Goal: Information Seeking & Learning: Learn about a topic

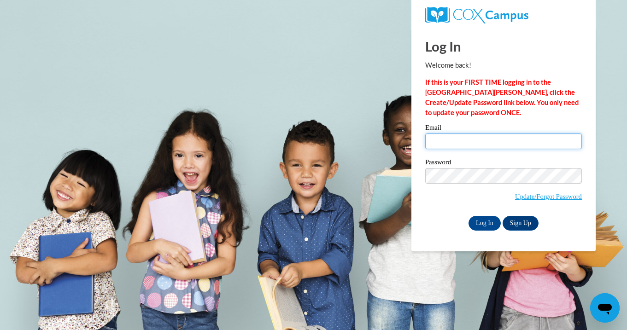
type input "lappowe@pewaukeeschools.org"
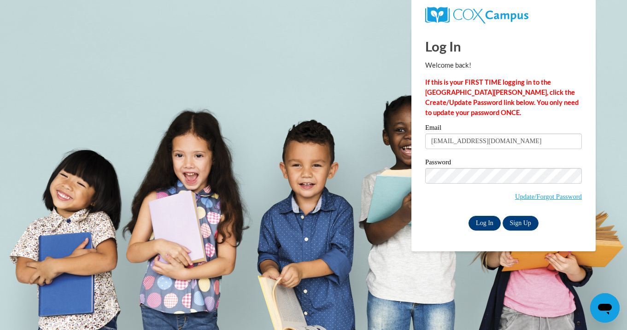
click at [488, 222] on input "Log In" at bounding box center [484, 223] width 32 height 15
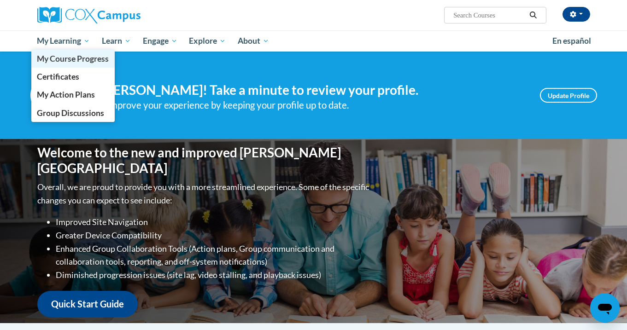
click at [79, 54] on span "My Course Progress" at bounding box center [73, 59] width 72 height 10
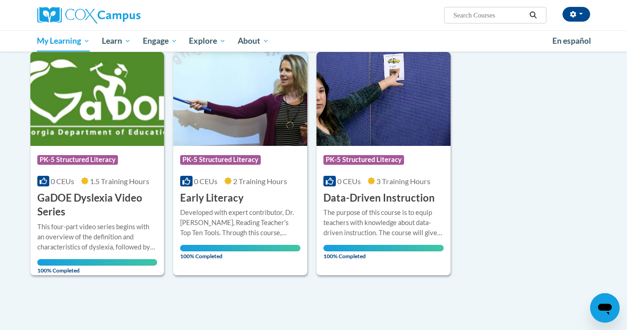
scroll to position [496, 0]
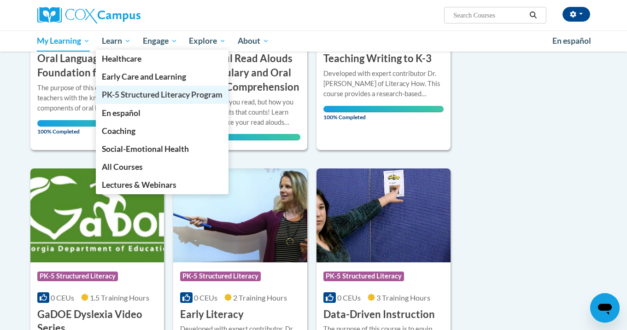
click at [132, 94] on span "PK-5 Structured Literacy Program" at bounding box center [162, 95] width 121 height 10
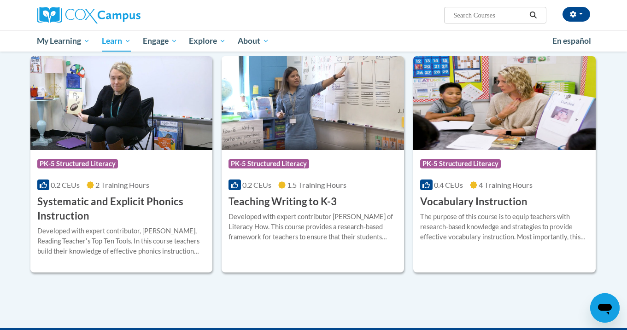
scroll to position [961, 0]
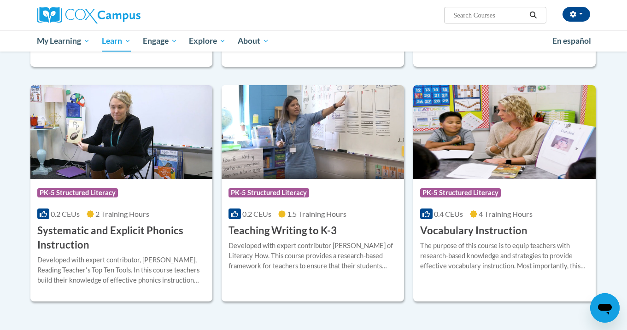
click at [451, 231] on h3 "Vocabulary Instruction" at bounding box center [473, 231] width 107 height 14
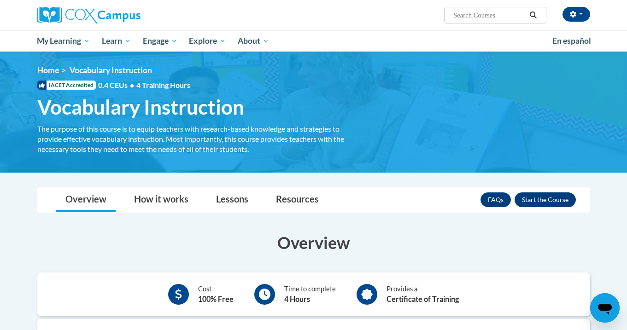
click at [536, 202] on button "Enroll" at bounding box center [544, 199] width 61 height 15
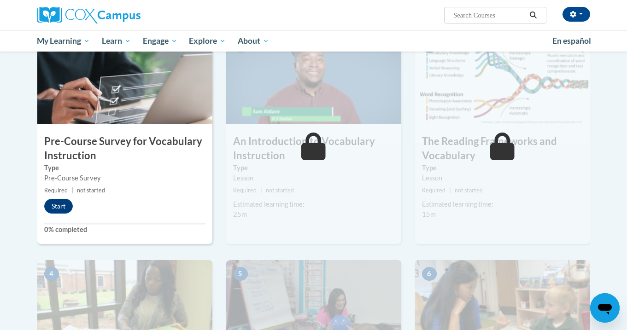
scroll to position [211, 0]
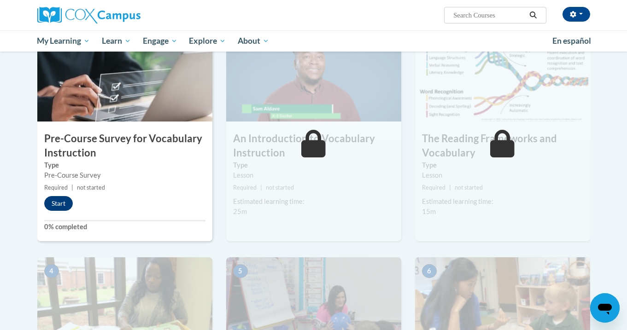
click at [65, 199] on button "Start" at bounding box center [58, 203] width 29 height 15
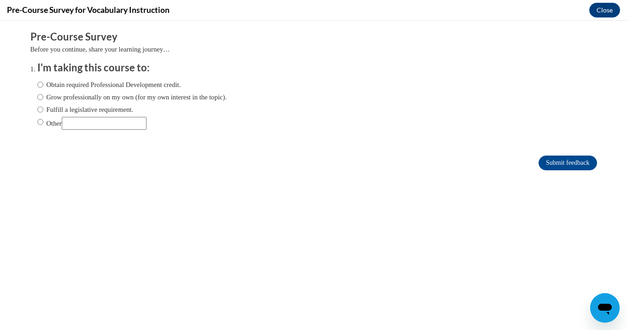
scroll to position [0, 0]
click at [73, 85] on label "Obtain required Professional Development credit." at bounding box center [109, 85] width 144 height 10
click at [43, 85] on input "Obtain required Professional Development credit." at bounding box center [40, 85] width 6 height 10
radio input "true"
click at [557, 162] on input "Submit feedback" at bounding box center [567, 163] width 58 height 15
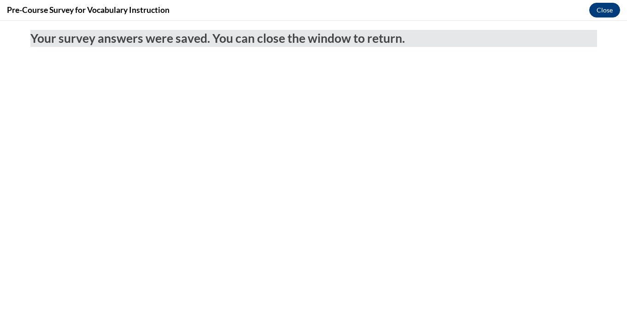
click at [600, 10] on button "Close" at bounding box center [604, 10] width 31 height 15
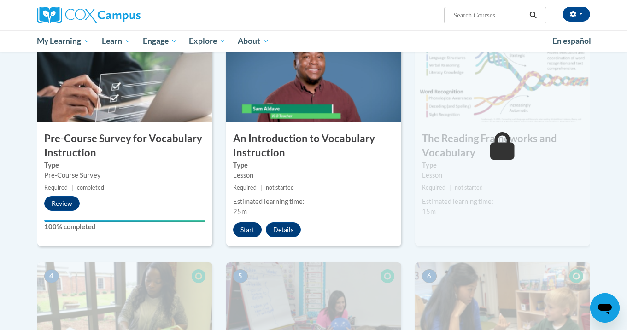
click at [247, 230] on button "Start" at bounding box center [247, 229] width 29 height 15
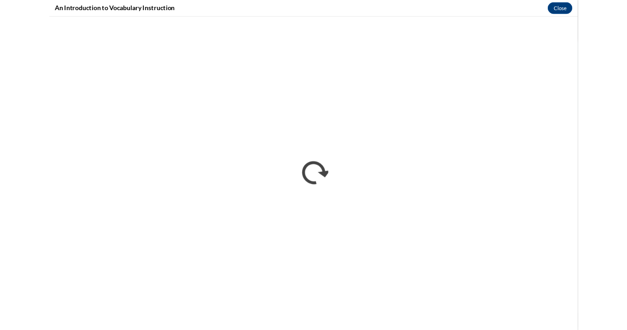
scroll to position [211, 0]
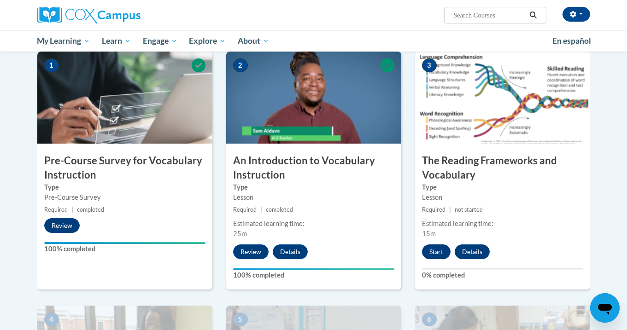
click at [434, 248] on button "Start" at bounding box center [436, 251] width 29 height 15
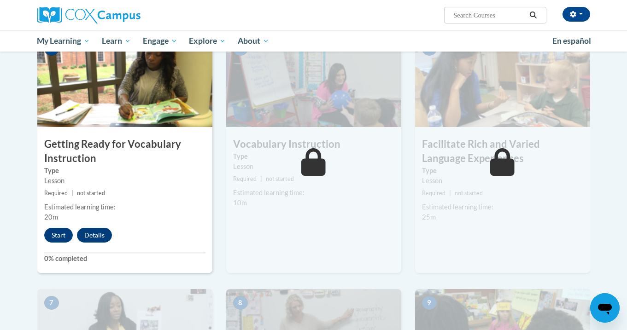
scroll to position [471, 0]
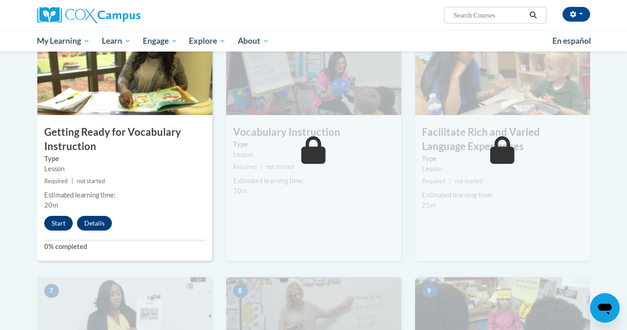
click at [58, 223] on button "Start" at bounding box center [58, 223] width 29 height 15
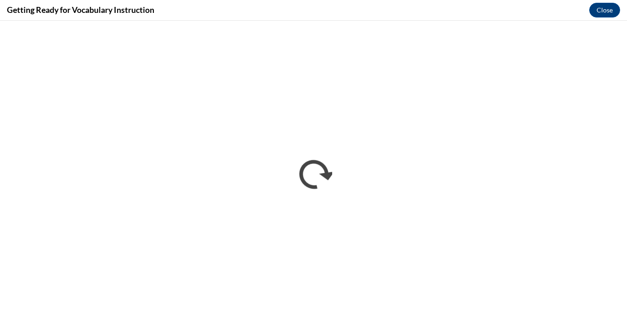
scroll to position [0, 0]
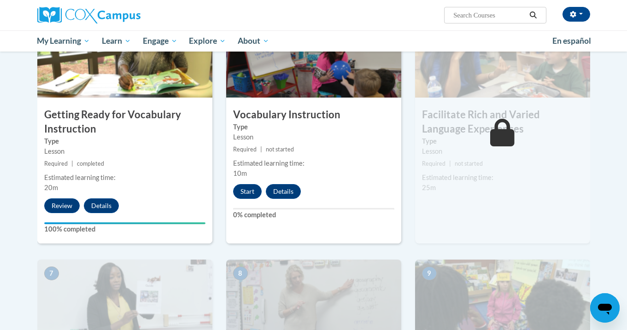
scroll to position [494, 0]
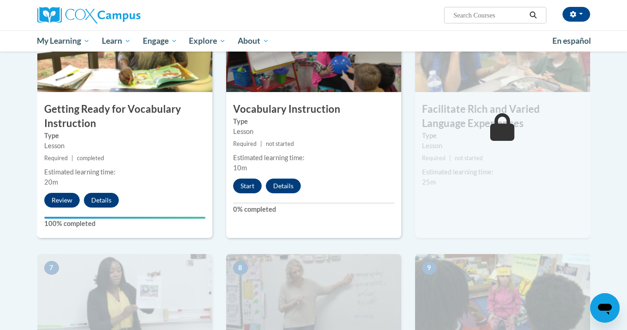
click at [250, 182] on button "Start" at bounding box center [247, 186] width 29 height 15
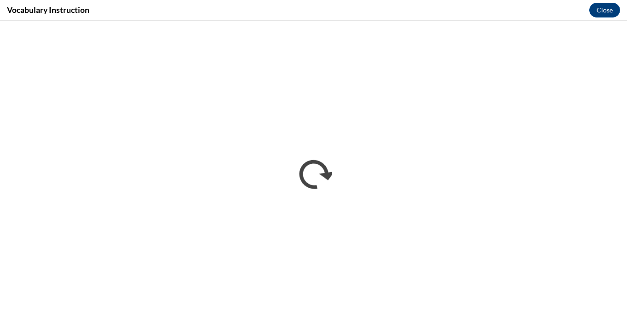
scroll to position [0, 0]
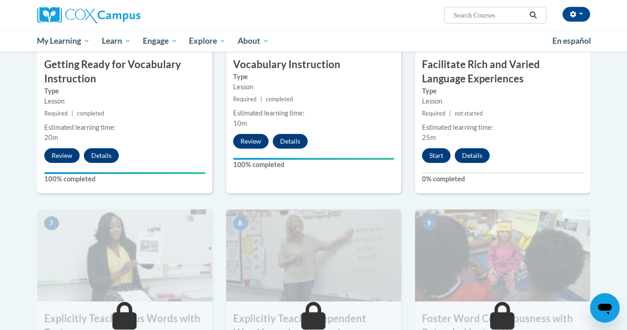
scroll to position [528, 0]
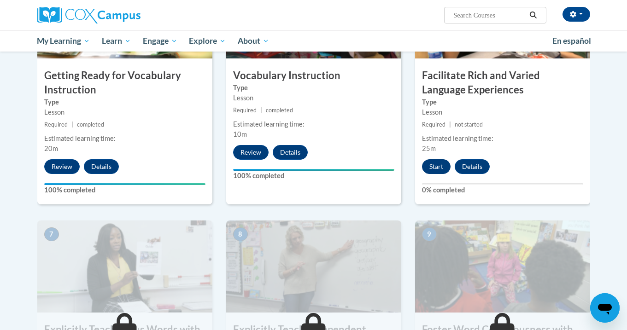
click at [439, 168] on button "Start" at bounding box center [436, 166] width 29 height 15
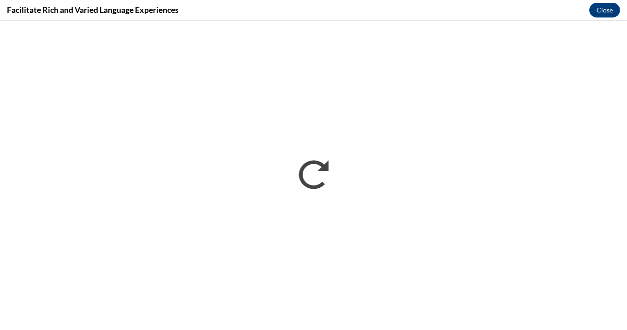
scroll to position [0, 0]
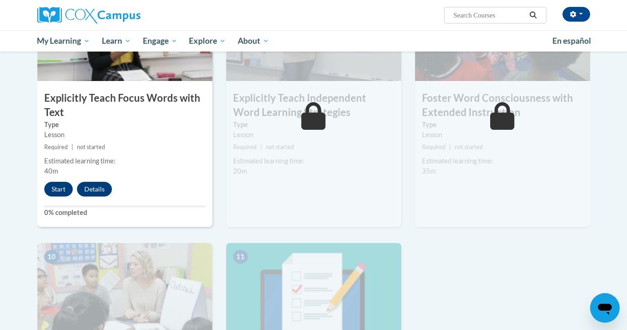
scroll to position [748, 0]
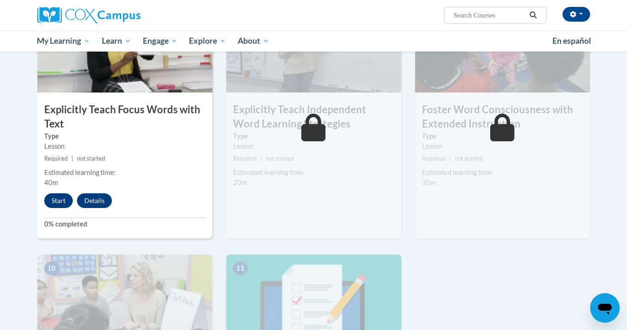
click at [64, 197] on button "Start" at bounding box center [58, 200] width 29 height 15
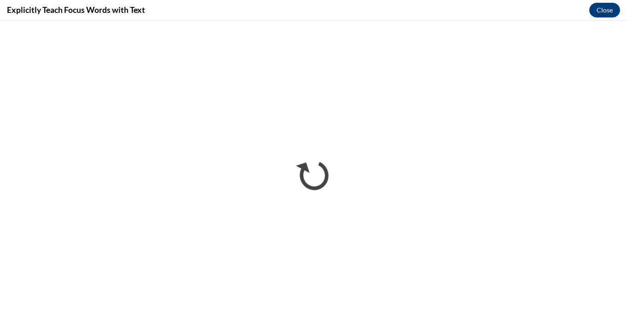
scroll to position [0, 0]
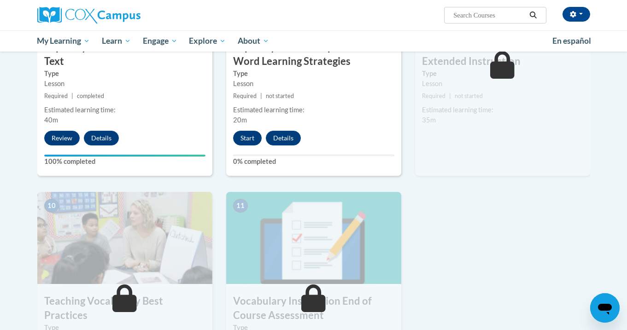
scroll to position [812, 0]
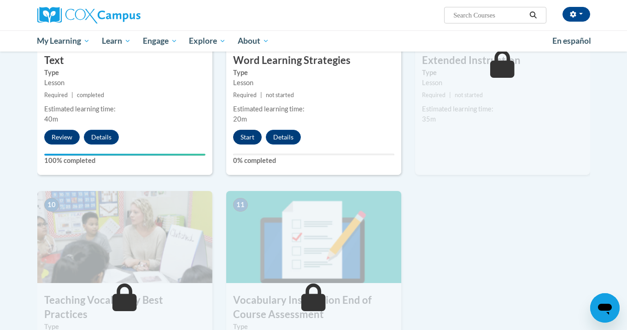
click at [247, 137] on button "Start" at bounding box center [247, 137] width 29 height 15
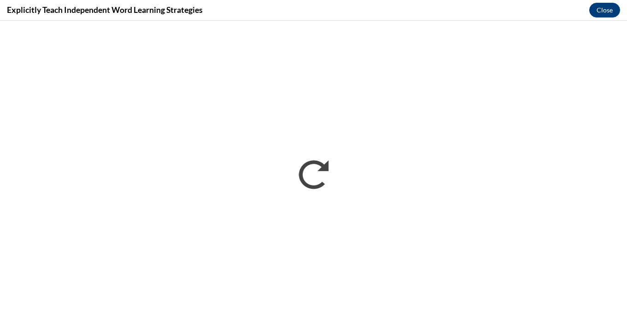
scroll to position [0, 0]
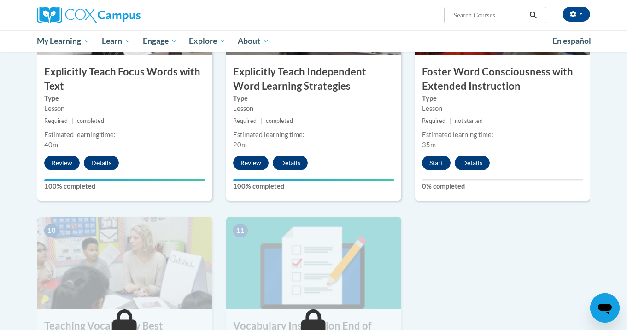
scroll to position [783, 0]
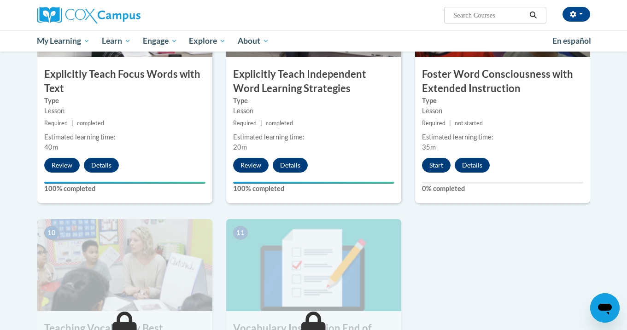
click at [433, 162] on button "Start" at bounding box center [436, 165] width 29 height 15
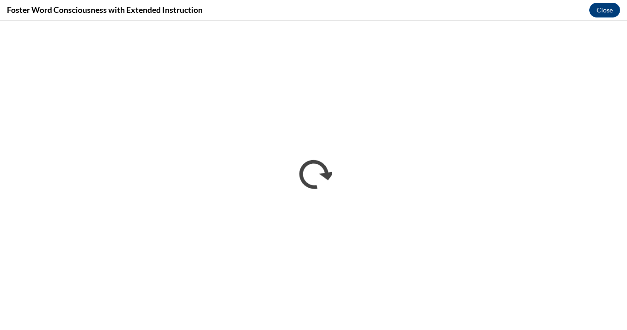
scroll to position [0, 0]
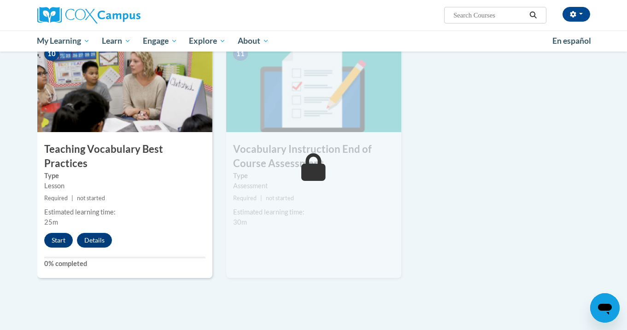
scroll to position [965, 0]
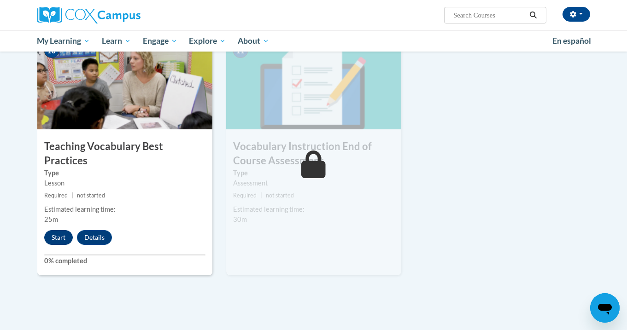
click at [60, 230] on button "Start" at bounding box center [58, 237] width 29 height 15
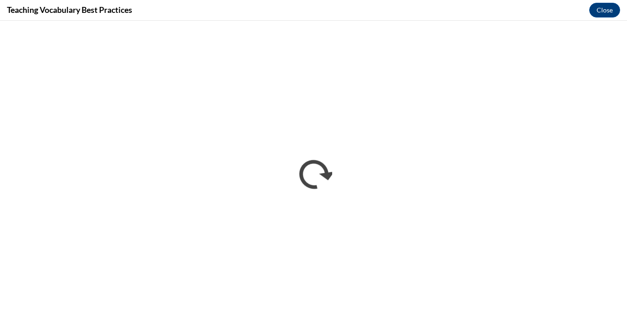
scroll to position [0, 0]
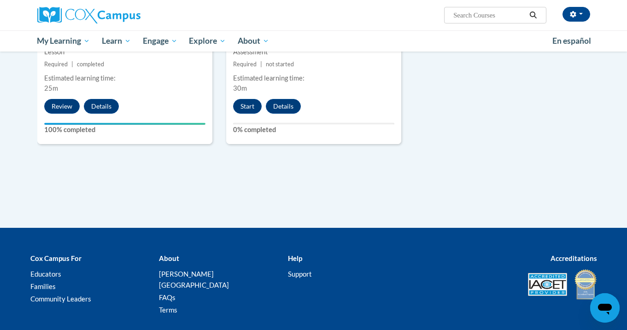
scroll to position [1093, 0]
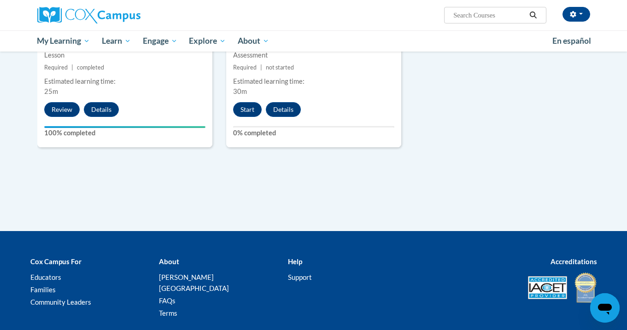
click at [362, 132] on label "0% completed" at bounding box center [313, 133] width 161 height 10
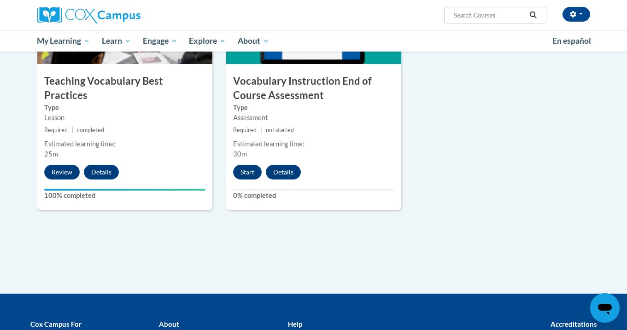
scroll to position [1029, 0]
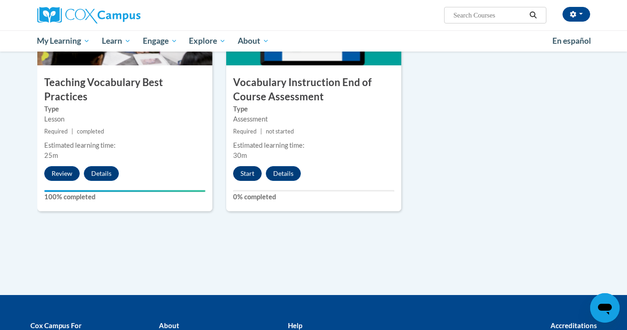
click at [246, 168] on button "Start" at bounding box center [247, 173] width 29 height 15
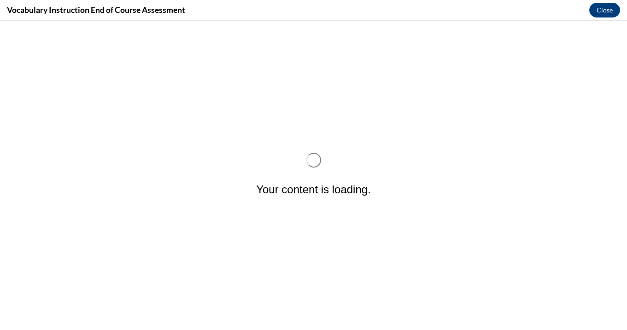
scroll to position [0, 0]
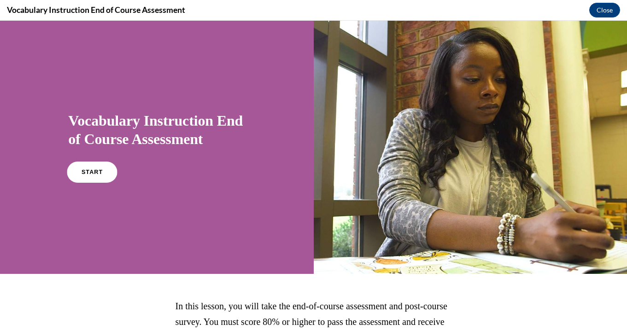
click at [99, 176] on link "START" at bounding box center [92, 172] width 50 height 21
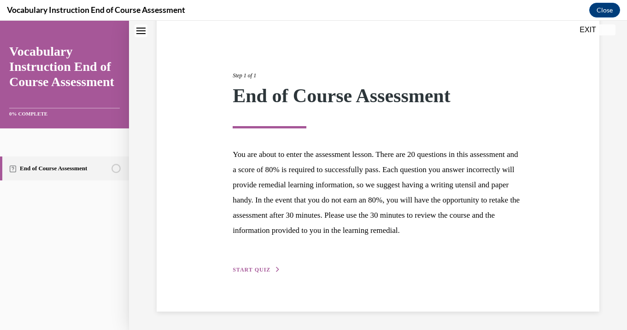
scroll to position [93, 0]
click at [255, 269] on span "START QUIZ" at bounding box center [251, 270] width 38 height 6
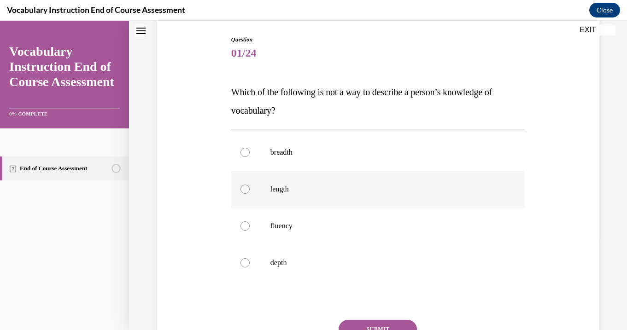
click at [302, 199] on label "length" at bounding box center [377, 189] width 293 height 37
click at [249, 194] on input "length" at bounding box center [244, 189] width 9 height 9
radio input "true"
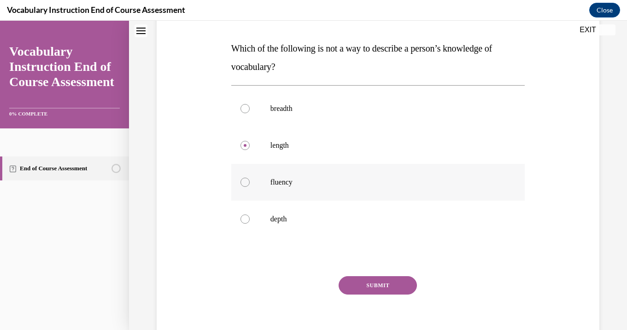
click at [344, 192] on label "fluency" at bounding box center [377, 182] width 293 height 37
click at [249, 187] on input "fluency" at bounding box center [244, 182] width 9 height 9
radio input "true"
click at [379, 286] on button "SUBMIT" at bounding box center [377, 285] width 78 height 18
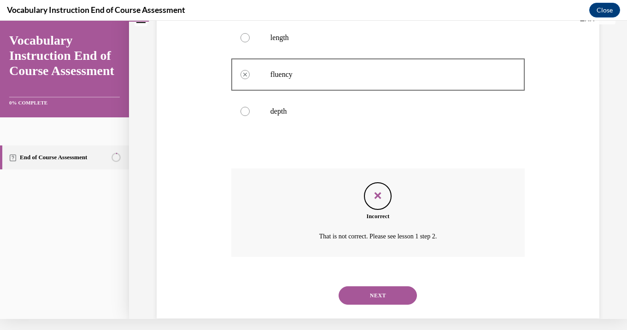
scroll to position [239, 0]
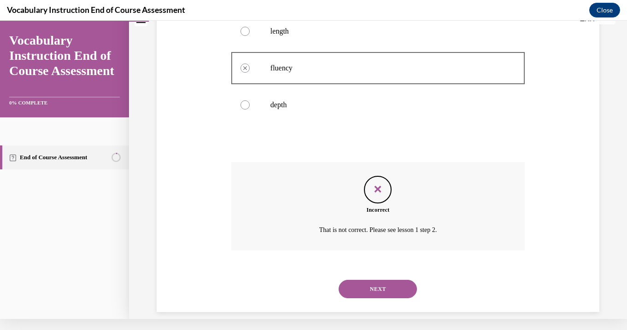
click at [378, 281] on button "NEXT" at bounding box center [377, 289] width 78 height 18
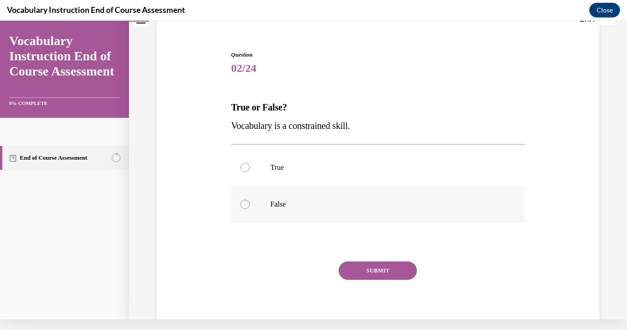
scroll to position [69, 0]
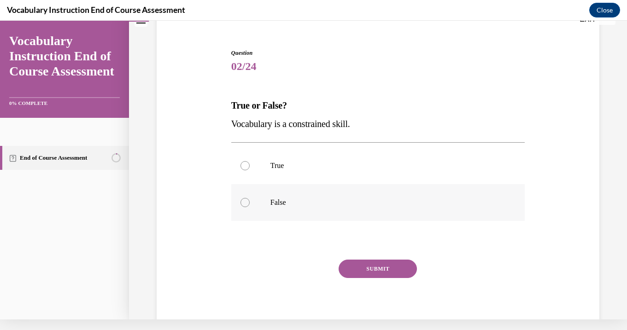
click at [326, 198] on p "False" at bounding box center [385, 202] width 231 height 9
click at [249, 198] on input "False" at bounding box center [244, 202] width 9 height 9
radio input "true"
click at [370, 266] on button "SUBMIT" at bounding box center [377, 269] width 78 height 18
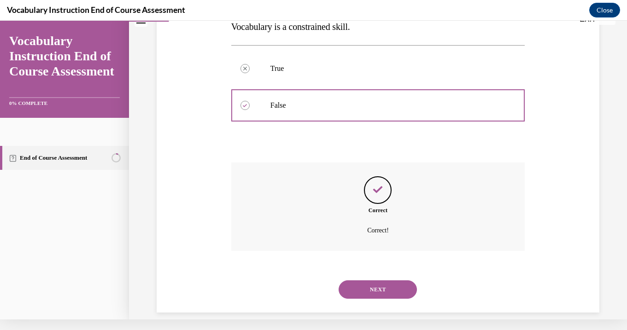
click at [374, 280] on button "NEXT" at bounding box center [377, 289] width 78 height 18
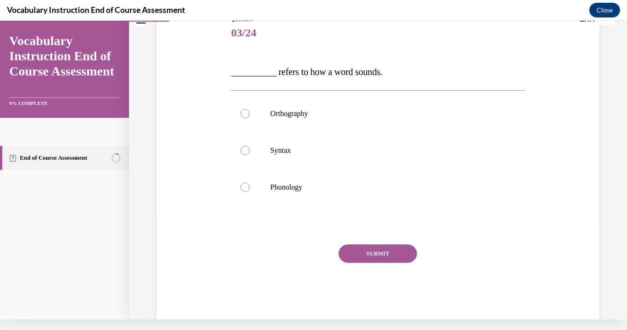
scroll to position [0, 0]
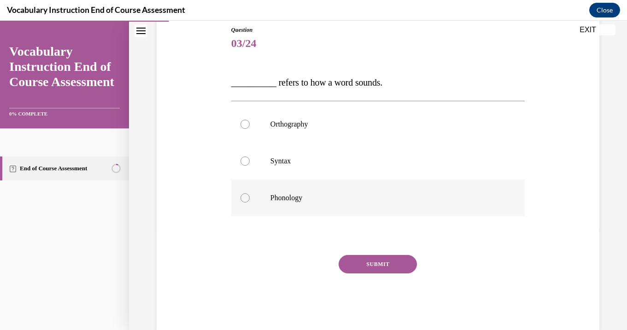
click at [326, 205] on label "Phonology" at bounding box center [377, 198] width 293 height 37
click at [249, 203] on input "Phonology" at bounding box center [244, 197] width 9 height 9
radio input "true"
click at [366, 264] on button "SUBMIT" at bounding box center [377, 264] width 78 height 18
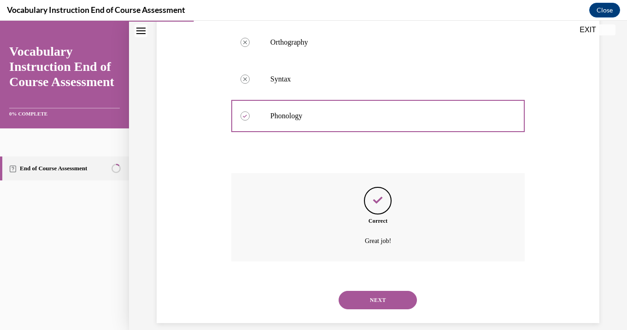
click at [373, 291] on button "NEXT" at bounding box center [377, 300] width 78 height 18
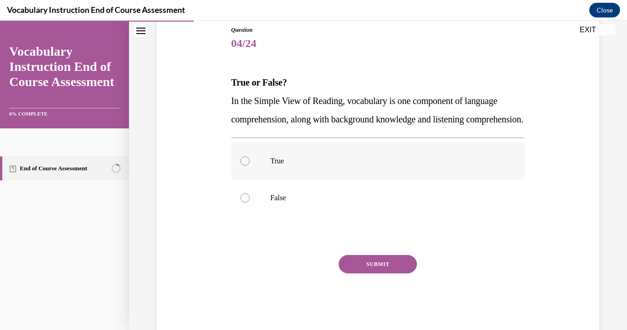
click at [342, 180] on label "True" at bounding box center [377, 161] width 293 height 37
click at [249, 166] on input "True" at bounding box center [244, 161] width 9 height 9
radio input "true"
click at [391, 273] on button "SUBMIT" at bounding box center [377, 264] width 78 height 18
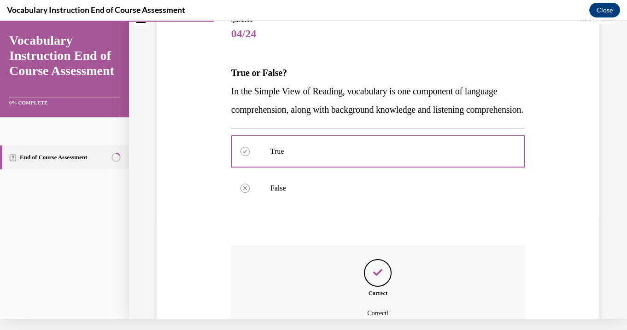
scroll to position [203, 0]
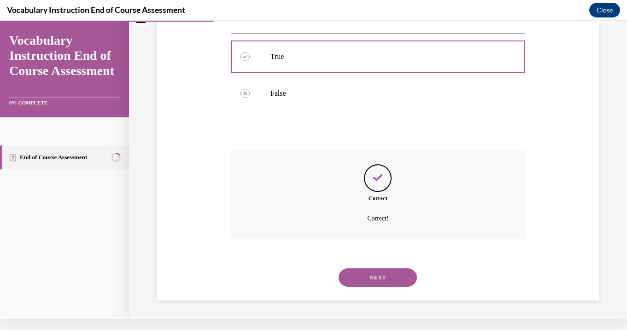
click at [389, 279] on button "NEXT" at bounding box center [377, 277] width 78 height 18
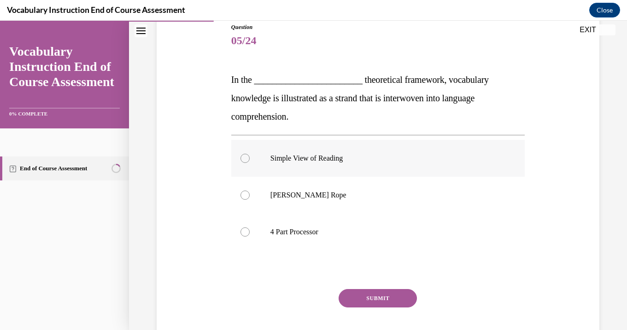
scroll to position [108, 0]
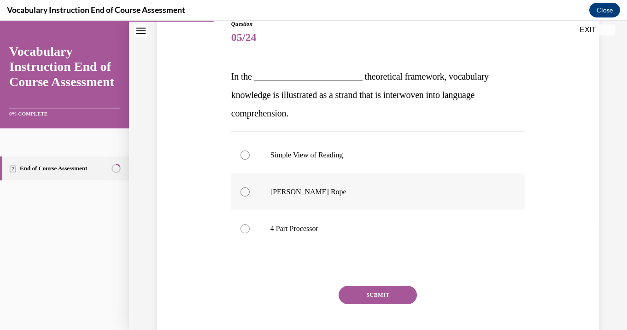
click at [375, 202] on label "Scarborough's Rope" at bounding box center [377, 192] width 293 height 37
click at [249, 197] on input "Scarborough's Rope" at bounding box center [244, 191] width 9 height 9
radio input "true"
click at [384, 293] on button "SUBMIT" at bounding box center [377, 295] width 78 height 18
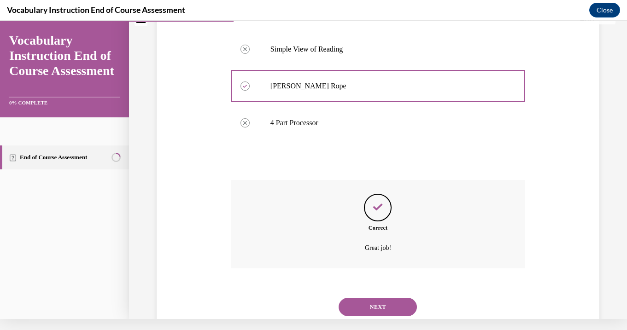
scroll to position [221, 0]
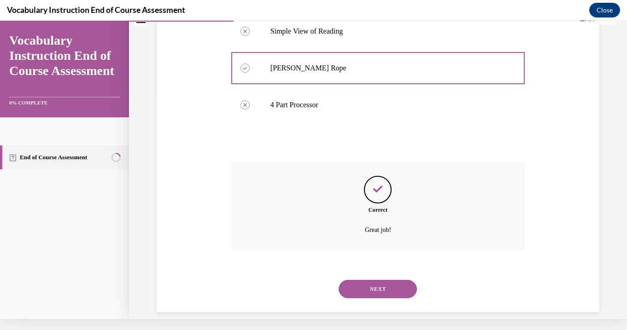
click at [383, 283] on button "NEXT" at bounding box center [377, 289] width 78 height 18
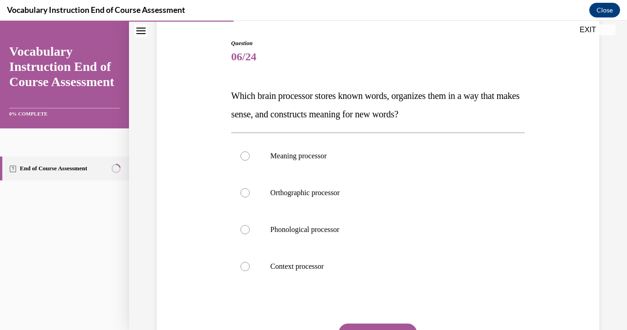
scroll to position [101, 0]
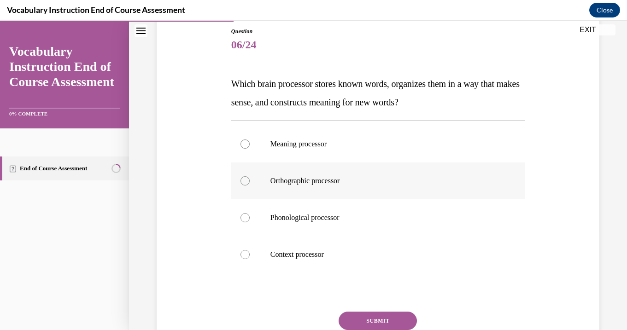
click at [357, 192] on label "Orthographic processor" at bounding box center [377, 180] width 293 height 37
click at [249, 186] on input "Orthographic processor" at bounding box center [244, 180] width 9 height 9
radio input "true"
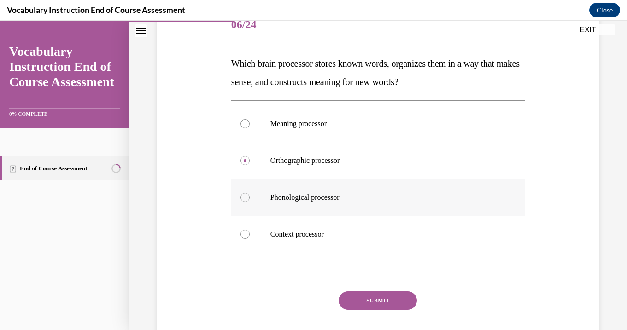
scroll to position [124, 0]
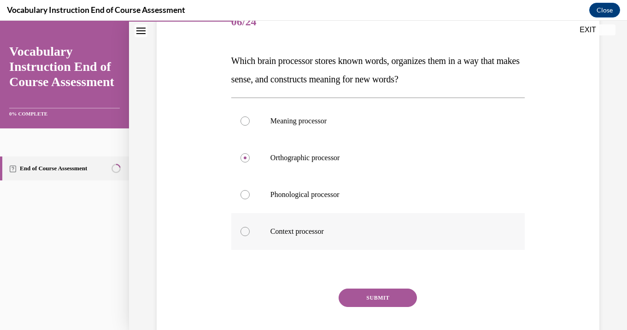
click at [353, 228] on p "Context processor" at bounding box center [385, 231] width 231 height 9
click at [249, 228] on input "Context processor" at bounding box center [244, 231] width 9 height 9
radio input "true"
click at [370, 298] on button "SUBMIT" at bounding box center [377, 298] width 78 height 18
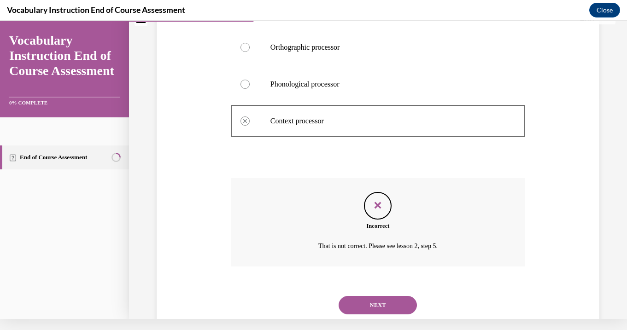
scroll to position [239, 0]
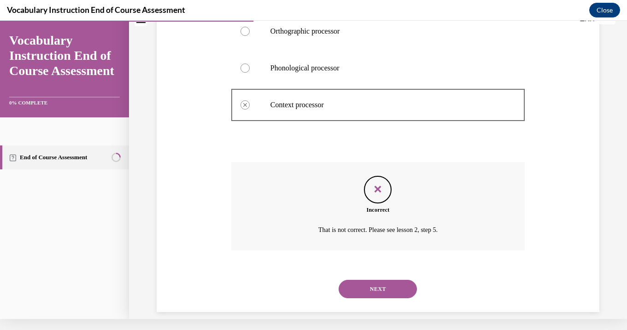
click at [371, 287] on div "NEXT" at bounding box center [377, 289] width 293 height 37
click at [370, 280] on button "NEXT" at bounding box center [377, 289] width 78 height 18
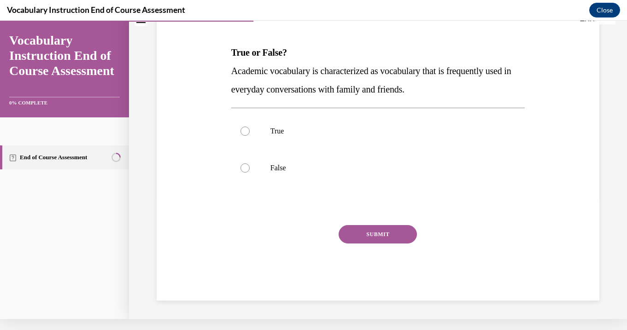
scroll to position [0, 0]
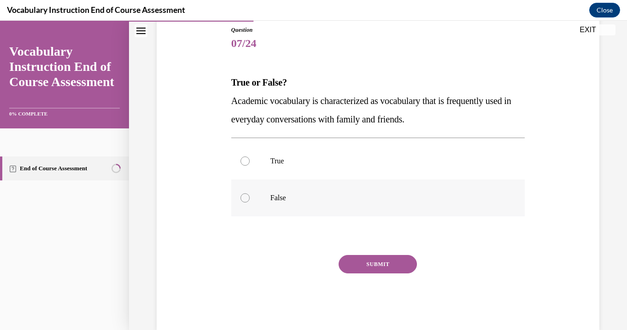
click at [328, 205] on label "False" at bounding box center [377, 198] width 293 height 37
click at [249, 203] on input "False" at bounding box center [244, 197] width 9 height 9
radio input "true"
click at [361, 256] on button "SUBMIT" at bounding box center [377, 264] width 78 height 18
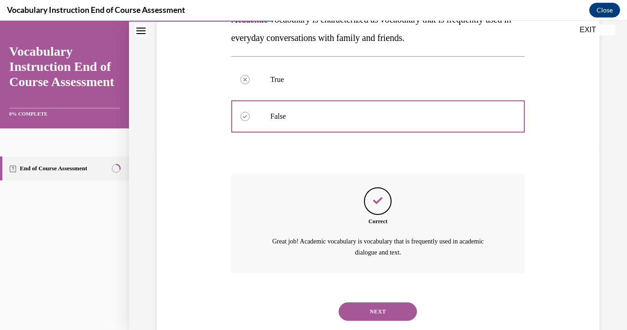
scroll to position [195, 0]
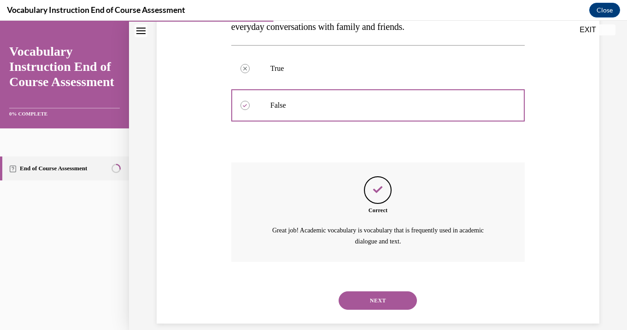
click at [375, 291] on button "NEXT" at bounding box center [377, 300] width 78 height 18
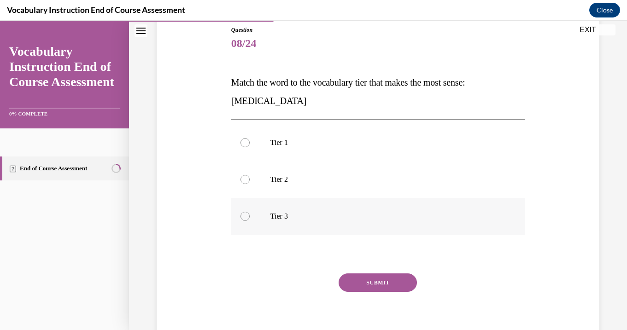
click at [355, 231] on label "Tier 3" at bounding box center [377, 216] width 293 height 37
click at [249, 221] on input "Tier 3" at bounding box center [244, 216] width 9 height 9
radio input "true"
click at [376, 281] on button "SUBMIT" at bounding box center [377, 282] width 78 height 18
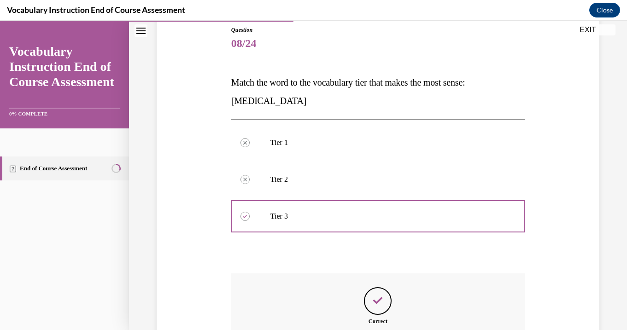
scroll to position [0, 0]
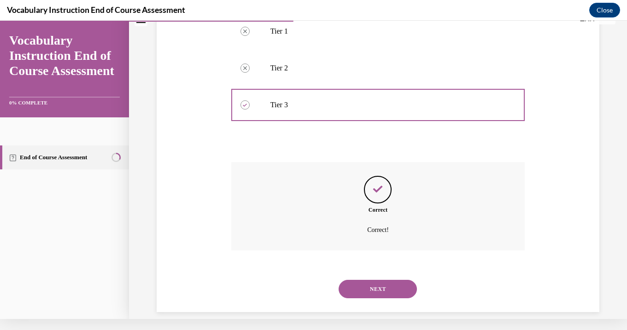
click at [378, 282] on button "NEXT" at bounding box center [377, 289] width 78 height 18
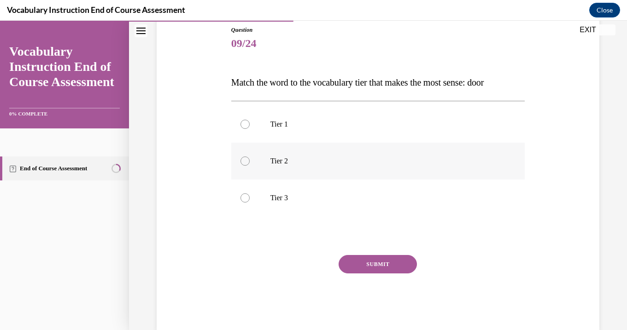
click at [344, 145] on label "Tier 2" at bounding box center [377, 161] width 293 height 37
click at [249, 157] on input "Tier 2" at bounding box center [244, 161] width 9 height 9
radio input "true"
click at [344, 133] on label "Tier 1" at bounding box center [377, 124] width 293 height 37
click at [249, 129] on input "Tier 1" at bounding box center [244, 124] width 9 height 9
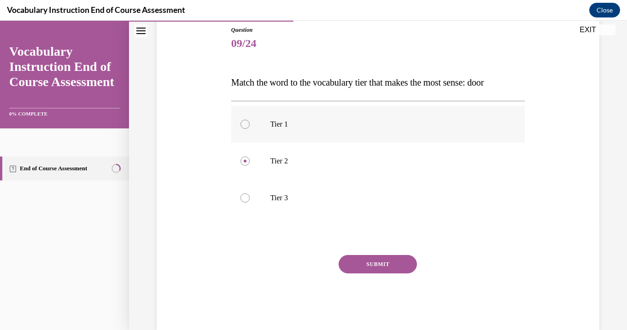
radio input "true"
click at [372, 265] on button "SUBMIT" at bounding box center [377, 264] width 78 height 18
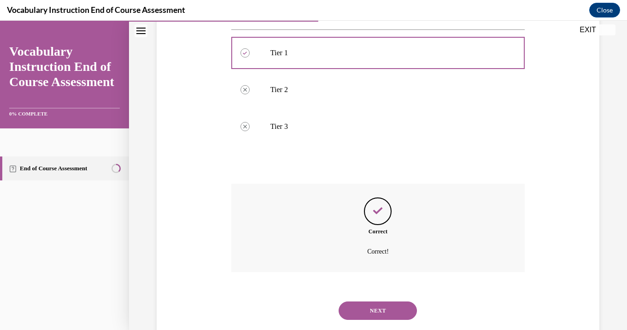
scroll to position [184, 0]
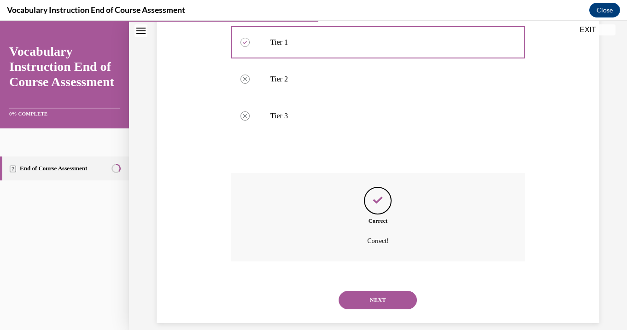
click at [381, 282] on div "NEXT" at bounding box center [377, 300] width 293 height 37
click at [378, 291] on button "NEXT" at bounding box center [377, 300] width 78 height 18
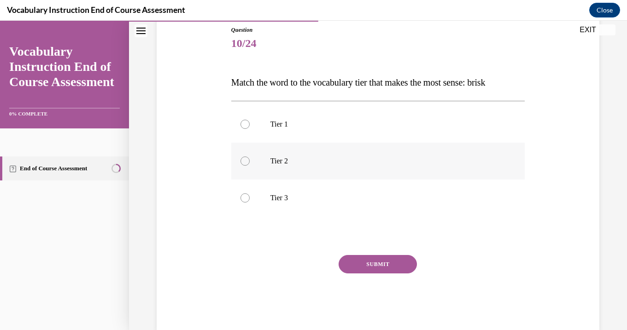
click at [350, 169] on label "Tier 2" at bounding box center [377, 161] width 293 height 37
click at [249, 166] on input "Tier 2" at bounding box center [244, 161] width 9 height 9
radio input "true"
click at [379, 257] on button "SUBMIT" at bounding box center [377, 264] width 78 height 18
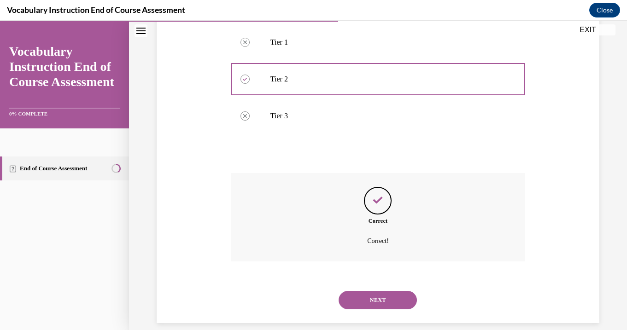
click at [386, 291] on button "NEXT" at bounding box center [377, 300] width 78 height 18
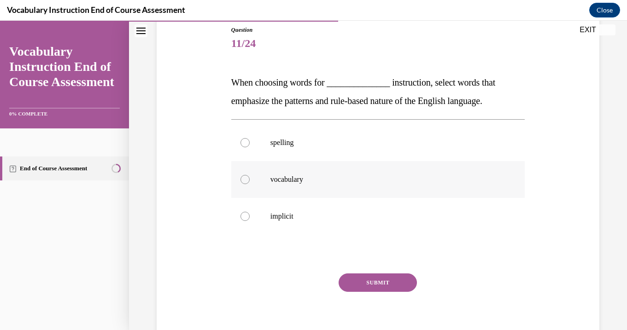
click at [359, 185] on label "vocabulary" at bounding box center [377, 179] width 293 height 37
click at [249, 184] on input "vocabulary" at bounding box center [244, 179] width 9 height 9
radio input "true"
click at [386, 279] on button "SUBMIT" at bounding box center [377, 282] width 78 height 18
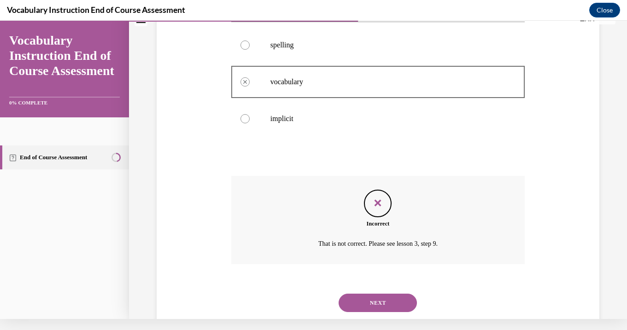
scroll to position [203, 0]
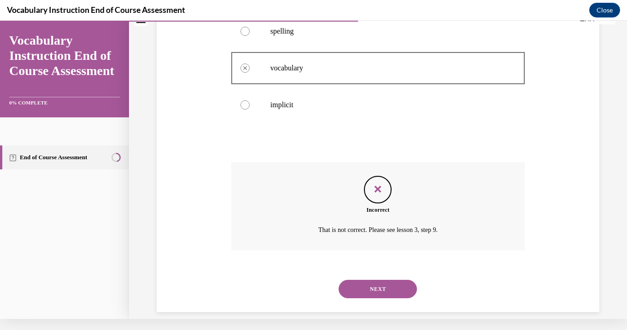
click at [383, 280] on button "NEXT" at bounding box center [377, 289] width 78 height 18
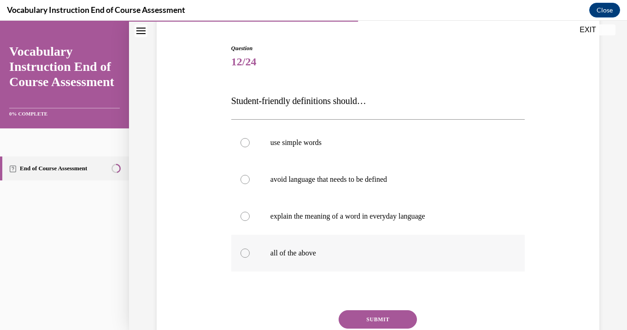
click at [349, 260] on label "all of the above" at bounding box center [377, 253] width 293 height 37
click at [249, 258] on input "all of the above" at bounding box center [244, 253] width 9 height 9
radio input "true"
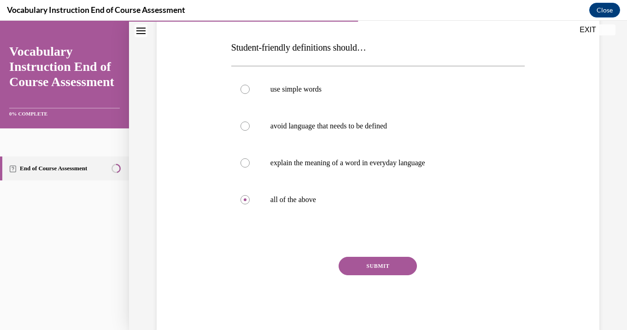
click at [365, 265] on button "SUBMIT" at bounding box center [377, 266] width 78 height 18
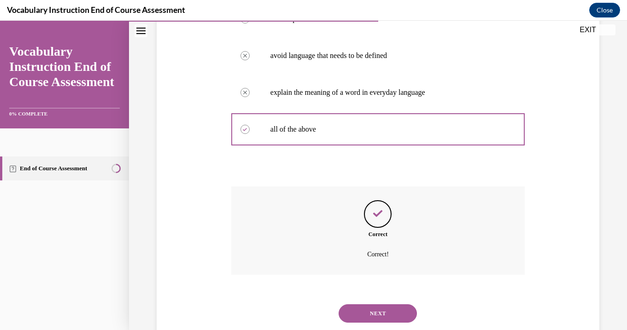
scroll to position [221, 0]
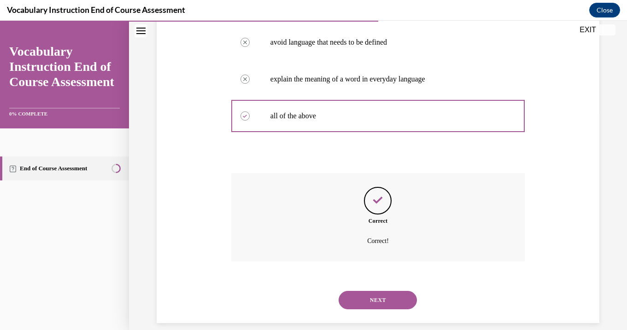
click at [365, 291] on button "NEXT" at bounding box center [377, 300] width 78 height 18
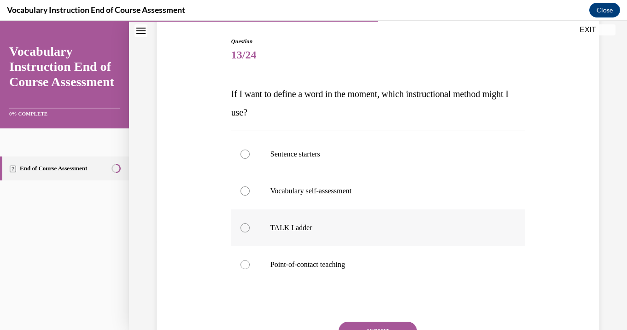
scroll to position [76, 0]
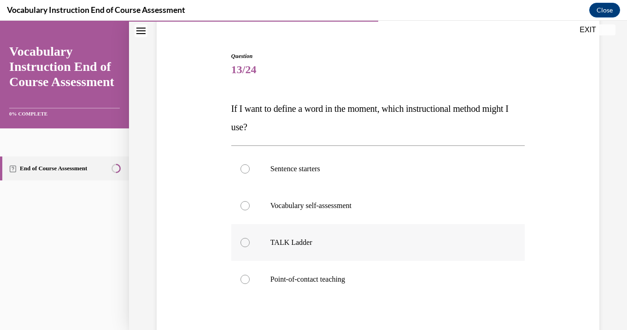
click at [330, 244] on p "TALK Ladder" at bounding box center [385, 242] width 231 height 9
click at [249, 244] on input "TALK Ladder" at bounding box center [244, 242] width 9 height 9
radio input "true"
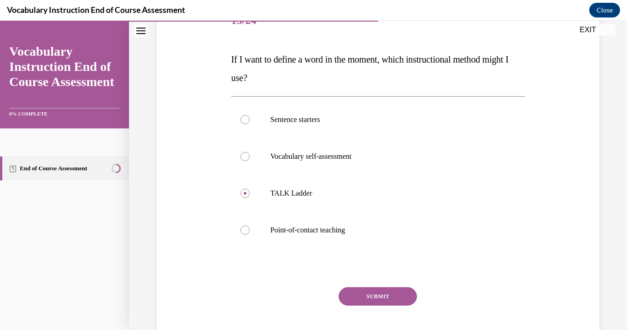
click at [361, 296] on button "SUBMIT" at bounding box center [377, 296] width 78 height 18
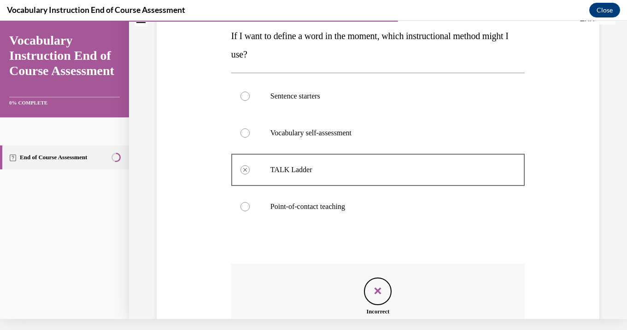
scroll to position [239, 0]
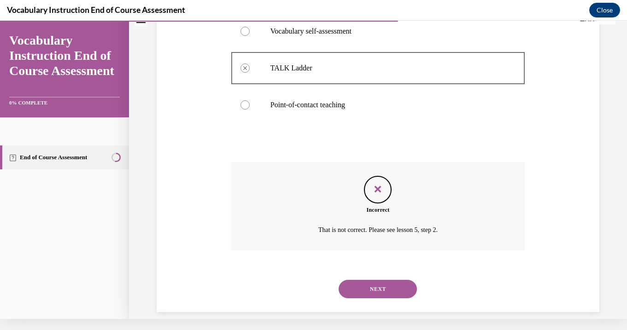
click at [372, 280] on button "NEXT" at bounding box center [377, 289] width 78 height 18
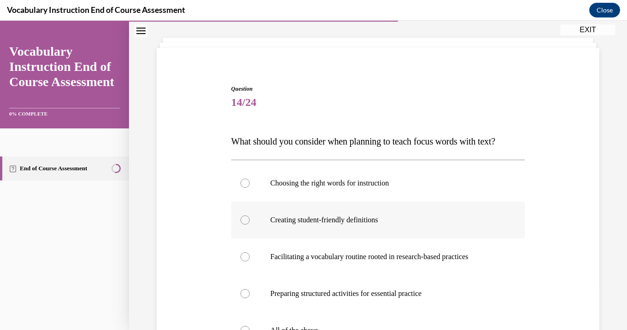
scroll to position [44, 0]
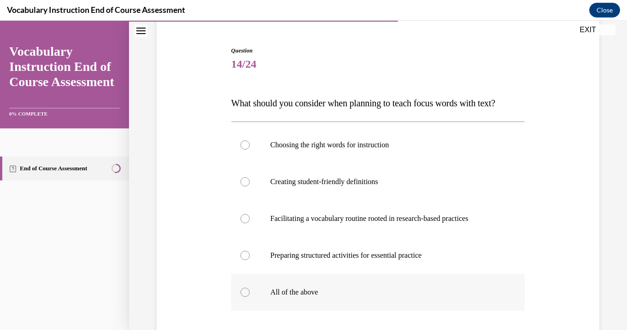
click at [335, 286] on label "All of the above" at bounding box center [377, 292] width 293 height 37
click at [249, 288] on input "All of the above" at bounding box center [244, 292] width 9 height 9
radio input "true"
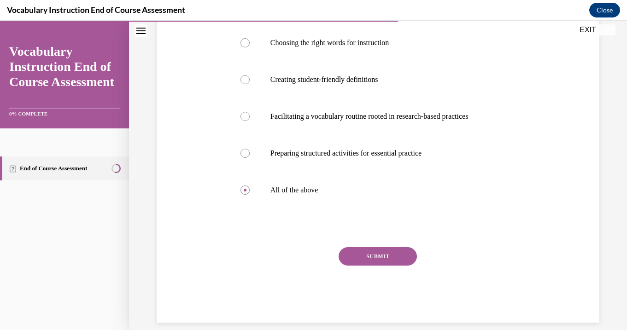
click at [361, 258] on button "SUBMIT" at bounding box center [377, 256] width 78 height 18
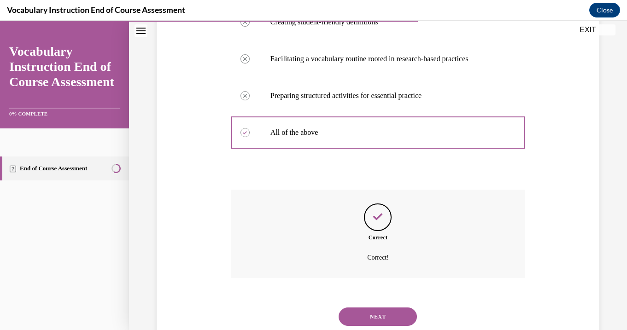
scroll to position [258, 0]
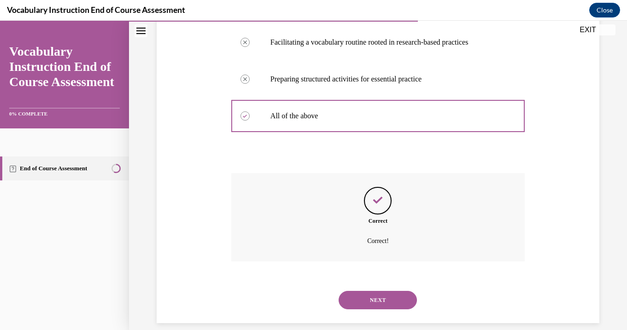
click at [383, 291] on button "NEXT" at bounding box center [377, 300] width 78 height 18
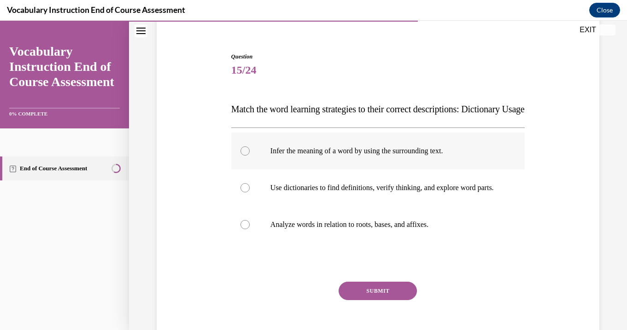
scroll to position [77, 0]
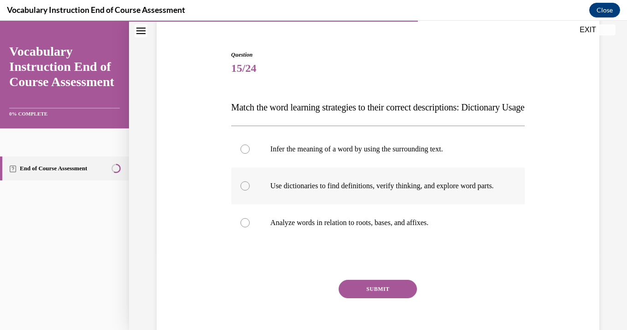
click at [384, 191] on p "Use dictionaries to find definitions, verify thinking, and explore word parts." at bounding box center [385, 185] width 231 height 9
click at [249, 191] on input "Use dictionaries to find definitions, verify thinking, and explore word parts." at bounding box center [244, 185] width 9 height 9
radio input "true"
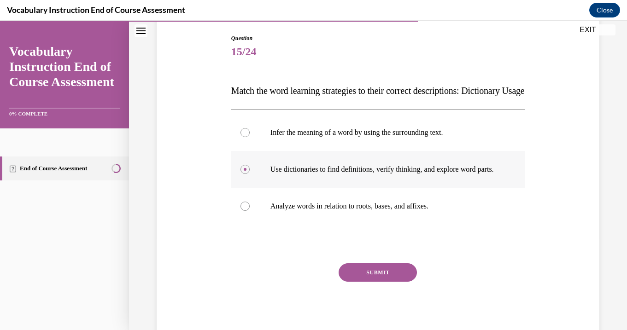
scroll to position [96, 0]
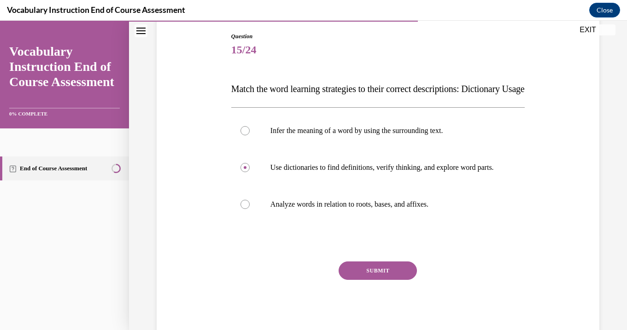
click at [378, 280] on button "SUBMIT" at bounding box center [377, 270] width 78 height 18
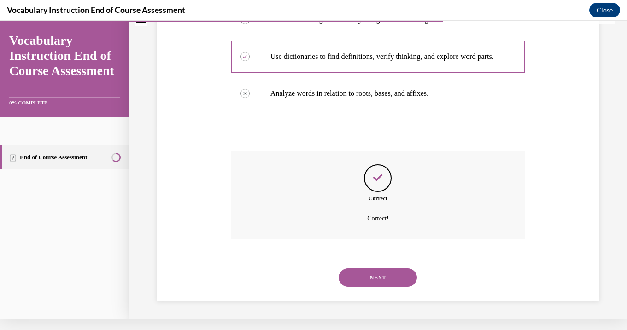
scroll to position [212, 0]
click at [380, 279] on button "NEXT" at bounding box center [377, 277] width 78 height 18
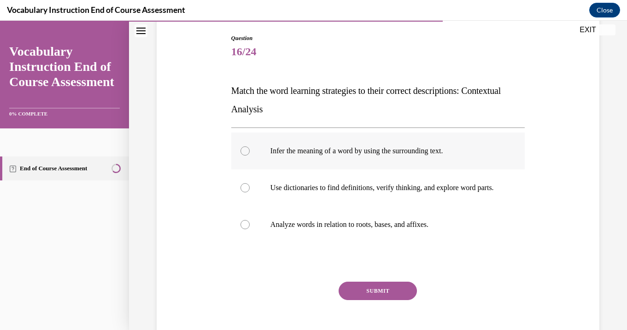
scroll to position [96, 0]
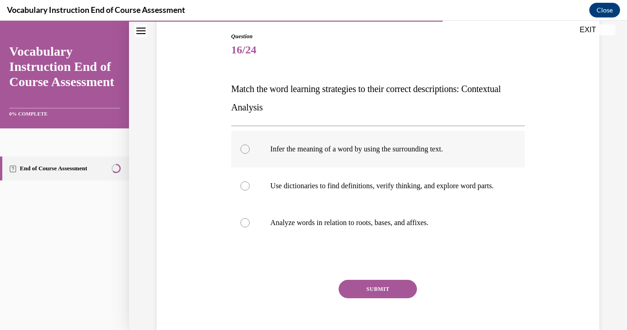
click at [374, 152] on p "Infer the meaning of a word by using the surrounding text." at bounding box center [385, 149] width 231 height 9
click at [249, 152] on input "Infer the meaning of a word by using the surrounding text." at bounding box center [244, 149] width 9 height 9
radio input "true"
click at [388, 298] on button "SUBMIT" at bounding box center [377, 289] width 78 height 18
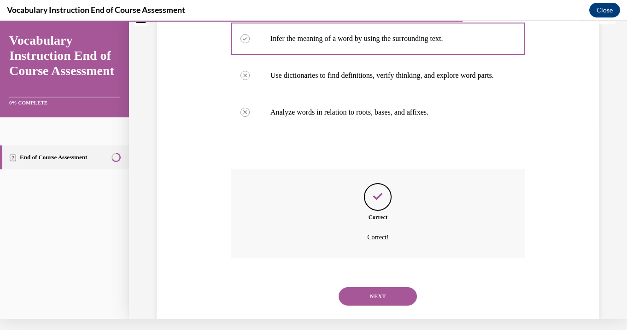
scroll to position [212, 0]
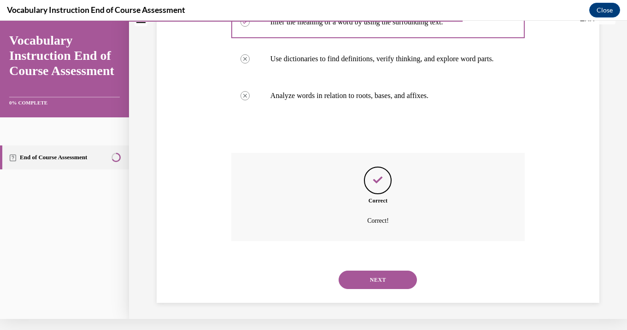
click at [399, 280] on button "NEXT" at bounding box center [377, 280] width 78 height 18
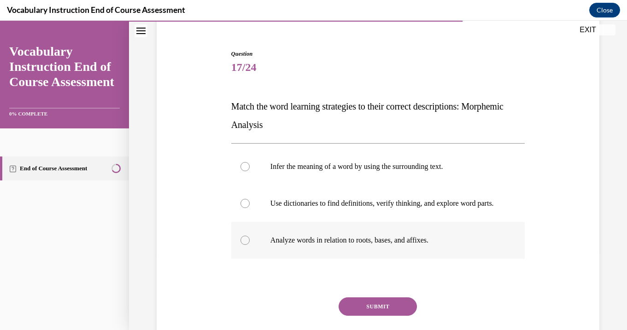
scroll to position [79, 0]
click at [382, 257] on label "Analyze words in relation to roots, bases, and affixes." at bounding box center [377, 239] width 293 height 37
click at [249, 244] on input "Analyze words in relation to roots, bases, and affixes." at bounding box center [244, 239] width 9 height 9
radio input "true"
click at [388, 310] on button "SUBMIT" at bounding box center [377, 306] width 78 height 18
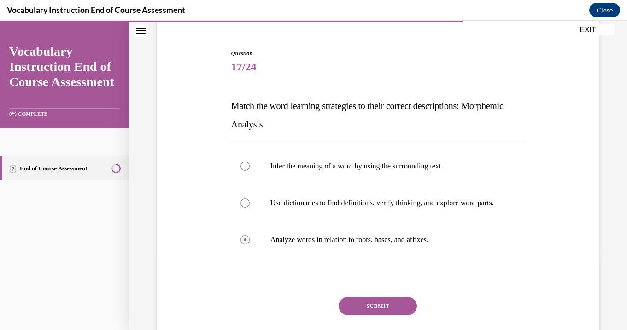
scroll to position [11, 0]
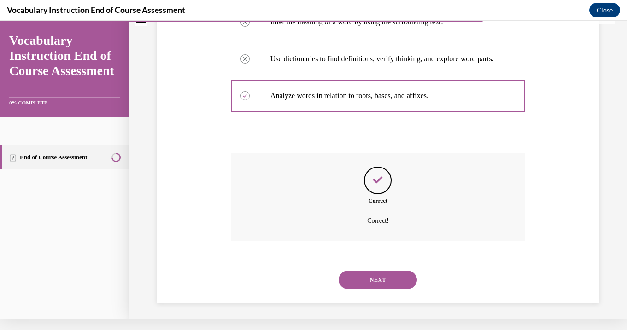
click at [383, 273] on button "NEXT" at bounding box center [377, 280] width 78 height 18
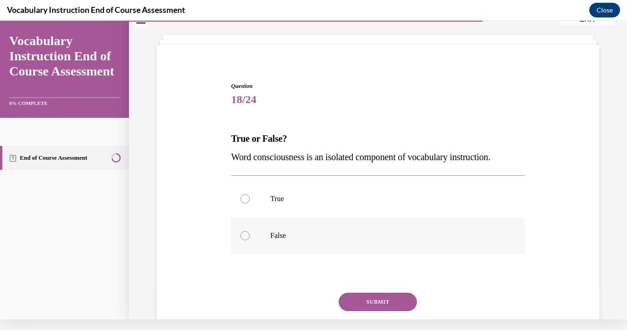
scroll to position [36, 0]
click at [371, 232] on p "False" at bounding box center [385, 235] width 231 height 9
click at [249, 232] on input "False" at bounding box center [244, 235] width 9 height 9
radio input "true"
click at [388, 297] on button "SUBMIT" at bounding box center [377, 301] width 78 height 18
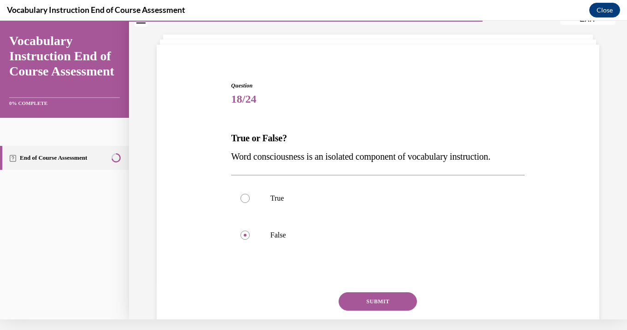
scroll to position [94, 0]
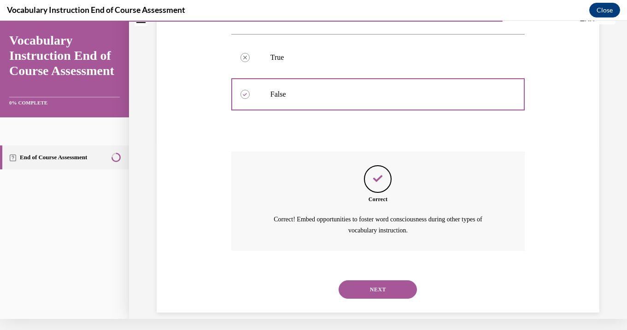
click at [388, 280] on button "NEXT" at bounding box center [377, 289] width 78 height 18
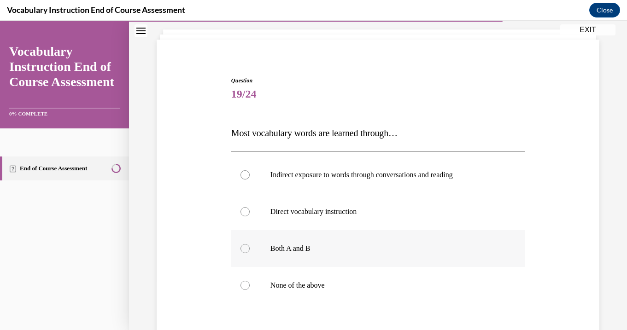
click at [389, 252] on p "Both A and B" at bounding box center [385, 248] width 231 height 9
click at [249, 252] on input "Both A and B" at bounding box center [244, 248] width 9 height 9
radio input "true"
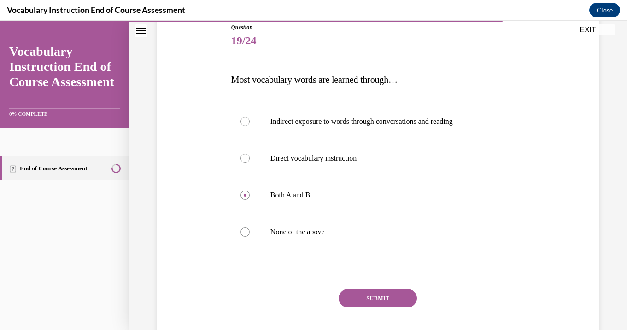
click at [391, 296] on button "SUBMIT" at bounding box center [377, 298] width 78 height 18
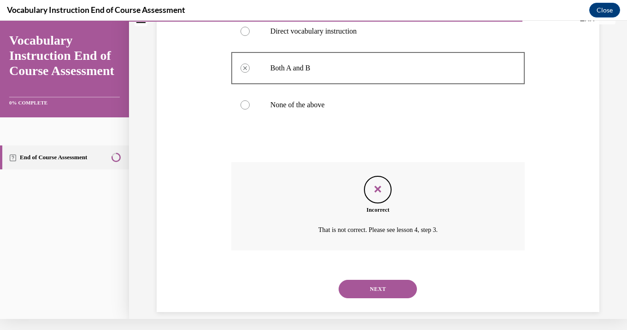
click at [389, 280] on button "NEXT" at bounding box center [377, 289] width 78 height 18
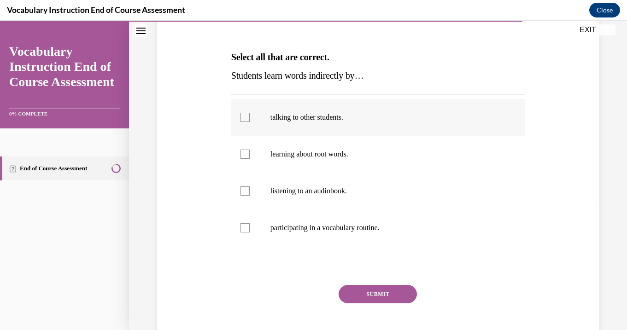
click at [360, 126] on label "talking to other students." at bounding box center [377, 117] width 293 height 37
click at [249, 122] on input "talking to other students." at bounding box center [244, 117] width 9 height 9
checkbox input "true"
click at [364, 178] on label "listening to an audiobook." at bounding box center [377, 191] width 293 height 37
click at [249, 186] on input "listening to an audiobook." at bounding box center [244, 190] width 9 height 9
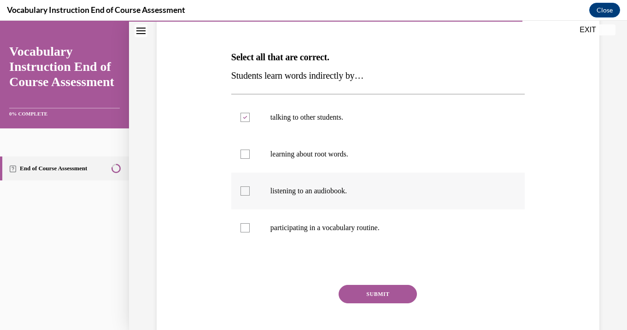
checkbox input "true"
click at [360, 228] on p "participating in a vocabulary routine." at bounding box center [385, 227] width 231 height 9
click at [249, 228] on input "participating in a vocabulary routine." at bounding box center [244, 227] width 9 height 9
click at [367, 226] on p "participating in a vocabulary routine." at bounding box center [385, 227] width 231 height 9
click at [249, 226] on input "participating in a vocabulary routine." at bounding box center [244, 227] width 9 height 9
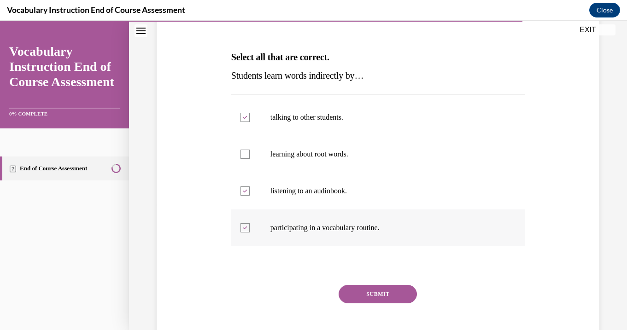
checkbox input "false"
click at [377, 294] on button "SUBMIT" at bounding box center [377, 294] width 78 height 18
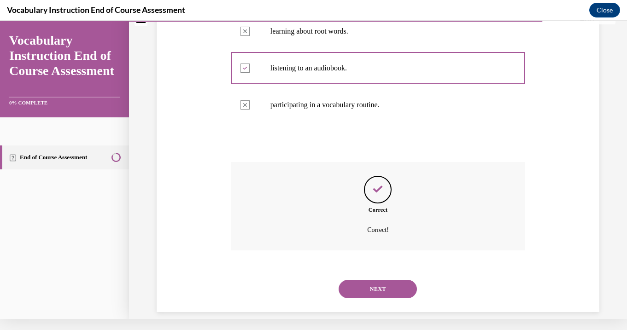
click at [373, 280] on button "NEXT" at bounding box center [377, 289] width 78 height 18
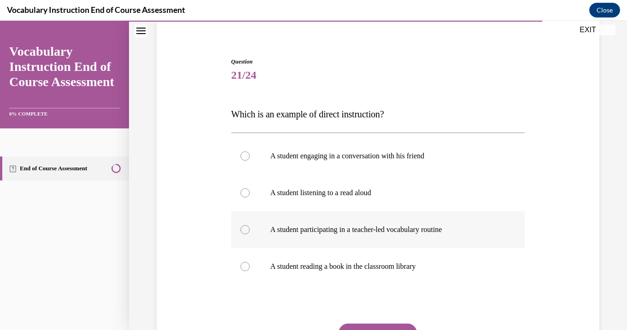
click at [368, 232] on p "A student participating in a teacher-led vocabulary routine" at bounding box center [385, 229] width 231 height 9
click at [249, 232] on input "A student participating in a teacher-led vocabulary routine" at bounding box center [244, 229] width 9 height 9
radio input "true"
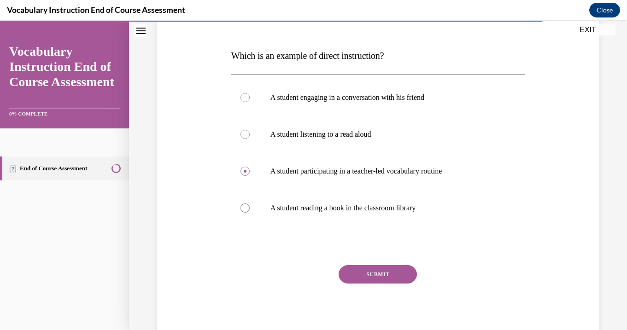
click at [377, 275] on button "SUBMIT" at bounding box center [377, 274] width 78 height 18
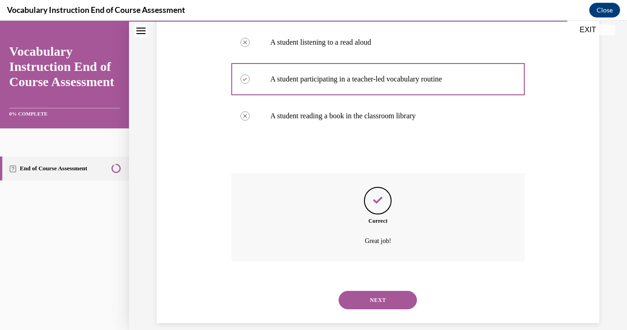
click at [369, 291] on button "NEXT" at bounding box center [377, 300] width 78 height 18
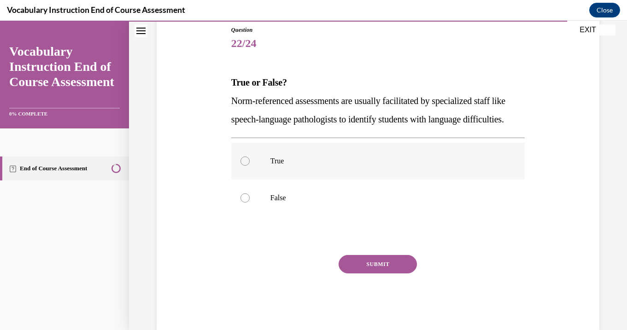
click at [369, 180] on label "True" at bounding box center [377, 161] width 293 height 37
click at [249, 166] on input "True" at bounding box center [244, 161] width 9 height 9
radio input "true"
click at [378, 273] on button "SUBMIT" at bounding box center [377, 264] width 78 height 18
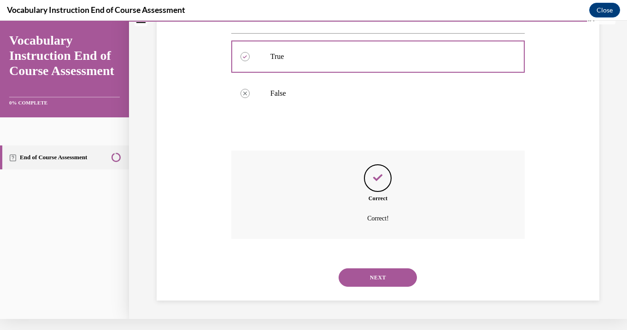
click at [389, 281] on button "NEXT" at bounding box center [377, 277] width 78 height 18
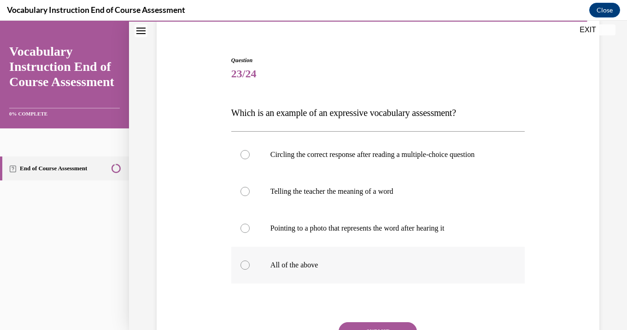
click at [375, 262] on p "All of the above" at bounding box center [385, 265] width 231 height 9
click at [249, 262] on input "All of the above" at bounding box center [244, 265] width 9 height 9
radio input "true"
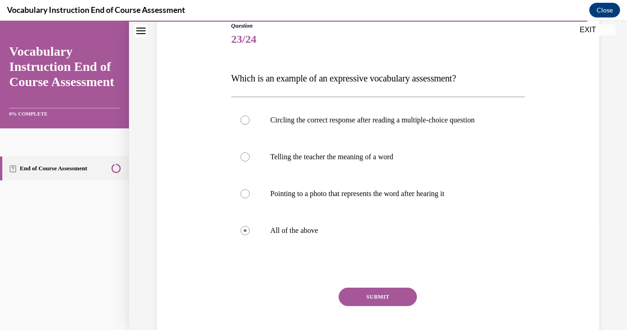
click at [369, 296] on button "SUBMIT" at bounding box center [377, 297] width 78 height 18
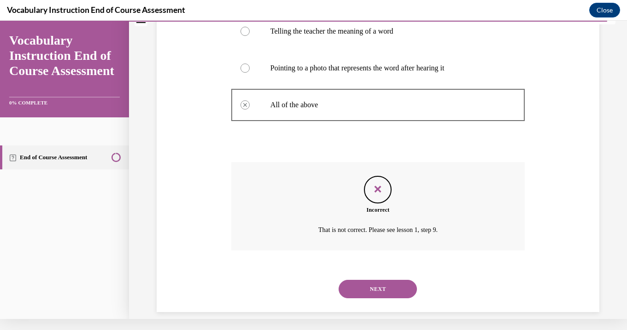
click at [375, 280] on button "NEXT" at bounding box center [377, 289] width 78 height 18
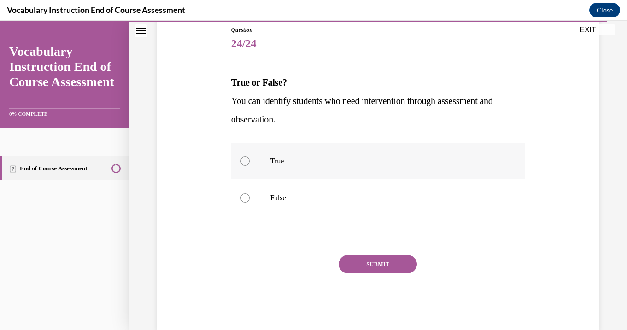
click at [376, 171] on label "True" at bounding box center [377, 161] width 293 height 37
click at [249, 166] on input "True" at bounding box center [244, 161] width 9 height 9
radio input "true"
click at [372, 259] on button "SUBMIT" at bounding box center [377, 264] width 78 height 18
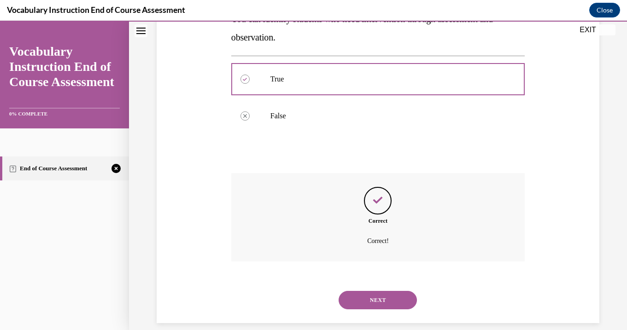
click at [375, 291] on button "NEXT" at bounding box center [377, 300] width 78 height 18
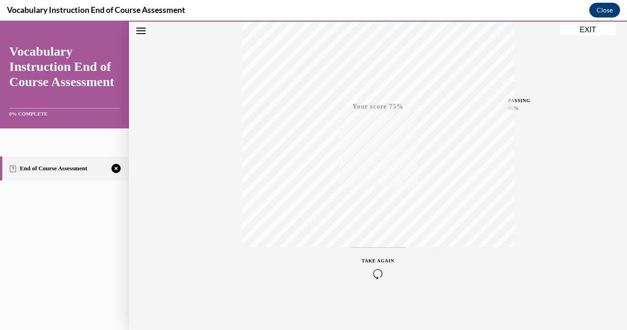
click at [374, 266] on div "TAKE AGAIN" at bounding box center [377, 268] width 33 height 22
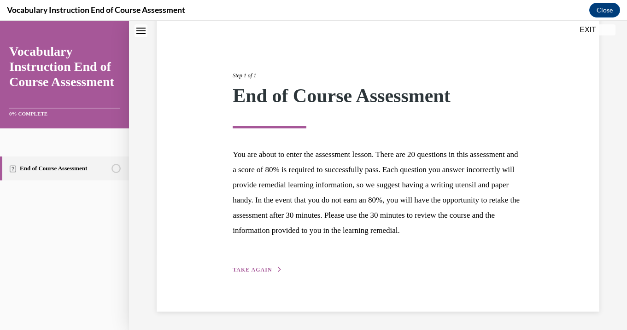
click at [272, 271] on button "TAKE AGAIN" at bounding box center [256, 270] width 49 height 8
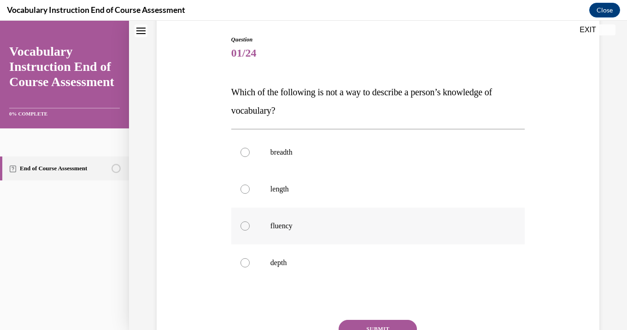
click at [289, 233] on label "fluency" at bounding box center [377, 226] width 293 height 37
click at [249, 231] on input "fluency" at bounding box center [244, 225] width 9 height 9
radio input "true"
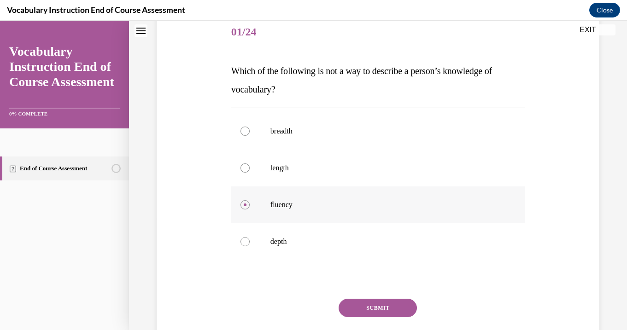
scroll to position [116, 0]
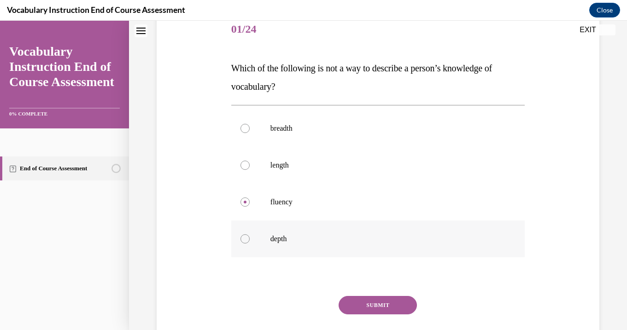
click at [313, 243] on p "depth" at bounding box center [385, 238] width 231 height 9
click at [249, 243] on input "depth" at bounding box center [244, 238] width 9 height 9
radio input "true"
click at [315, 164] on p "length" at bounding box center [385, 165] width 231 height 9
click at [249, 164] on input "length" at bounding box center [244, 165] width 9 height 9
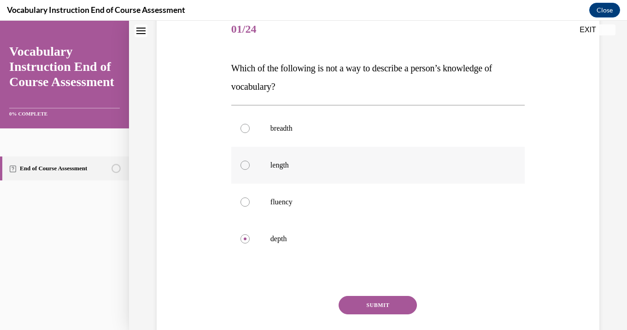
radio input "true"
click at [358, 203] on p "fluency" at bounding box center [385, 201] width 231 height 9
click at [249, 203] on input "fluency" at bounding box center [244, 201] width 9 height 9
radio input "true"
click at [380, 305] on button "SUBMIT" at bounding box center [377, 305] width 78 height 18
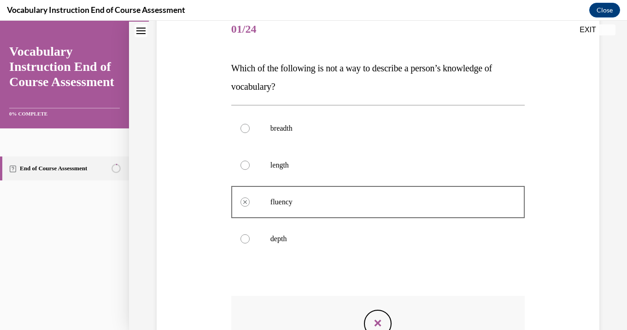
scroll to position [11, 0]
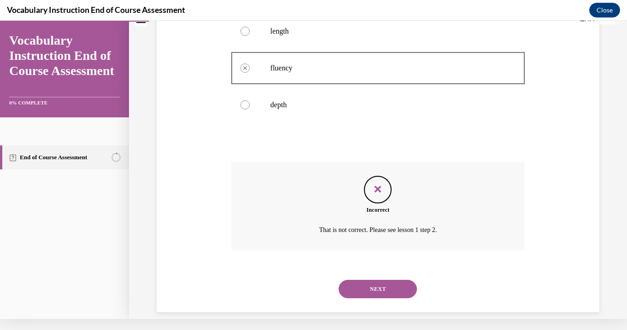
click at [374, 280] on button "NEXT" at bounding box center [377, 289] width 78 height 18
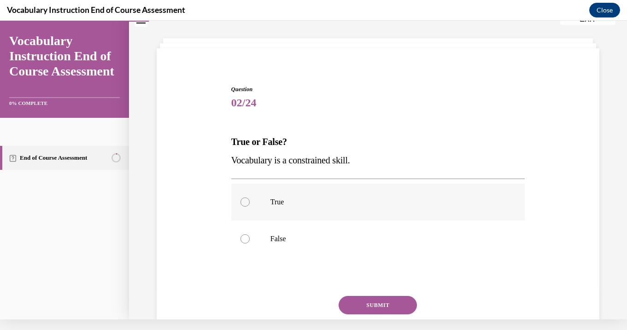
scroll to position [46, 0]
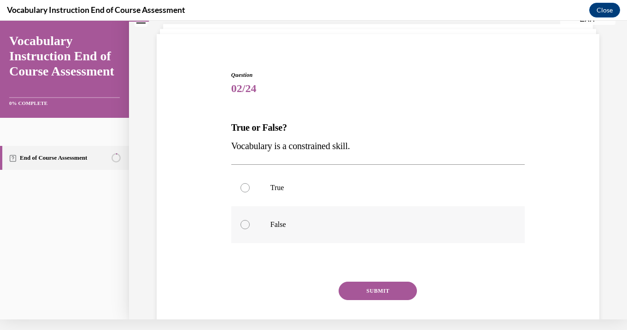
click at [342, 220] on p "False" at bounding box center [385, 224] width 231 height 9
click at [249, 220] on input "False" at bounding box center [244, 224] width 9 height 9
radio input "true"
click at [365, 286] on button "SUBMIT" at bounding box center [377, 291] width 78 height 18
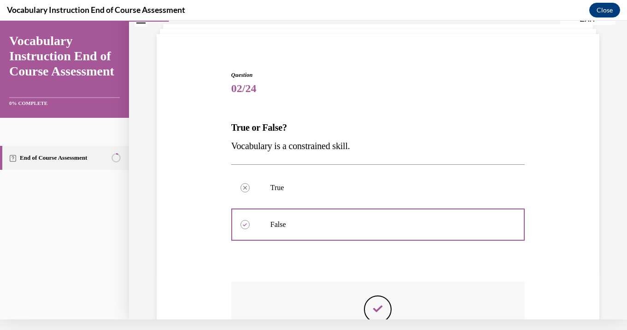
scroll to position [11, 0]
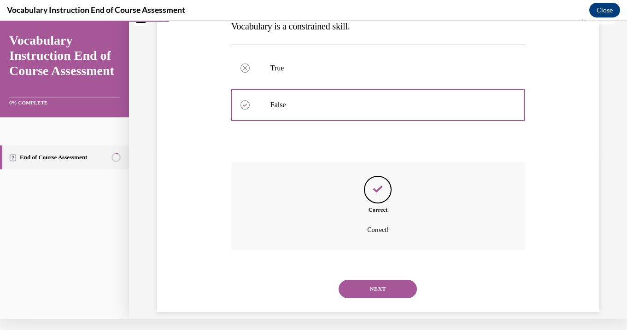
click at [373, 281] on button "NEXT" at bounding box center [377, 289] width 78 height 18
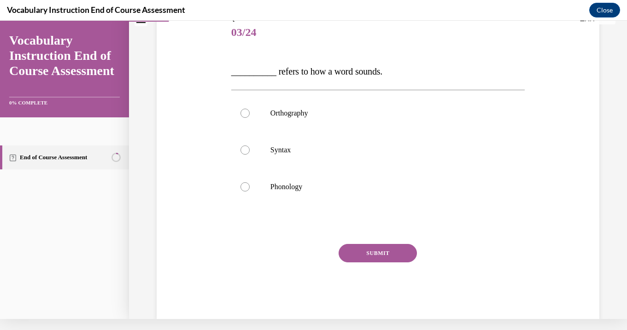
scroll to position [0, 0]
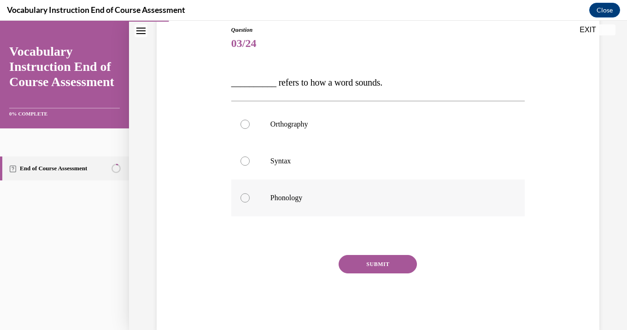
click at [323, 192] on label "Phonology" at bounding box center [377, 198] width 293 height 37
click at [249, 193] on input "Phonology" at bounding box center [244, 197] width 9 height 9
radio input "true"
click at [366, 266] on button "SUBMIT" at bounding box center [377, 264] width 78 height 18
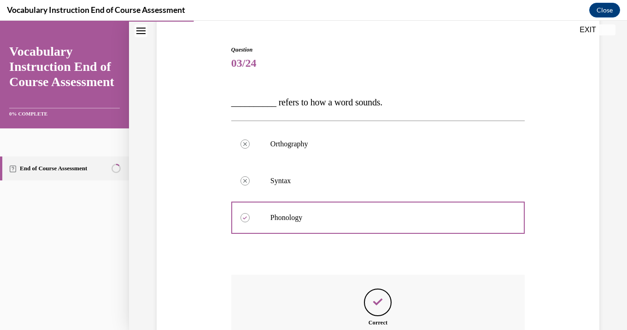
scroll to position [184, 0]
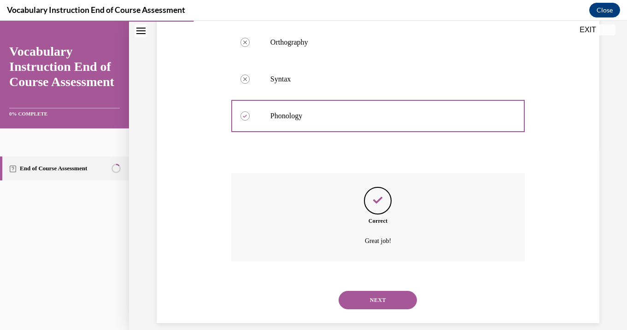
click at [368, 291] on button "NEXT" at bounding box center [377, 300] width 78 height 18
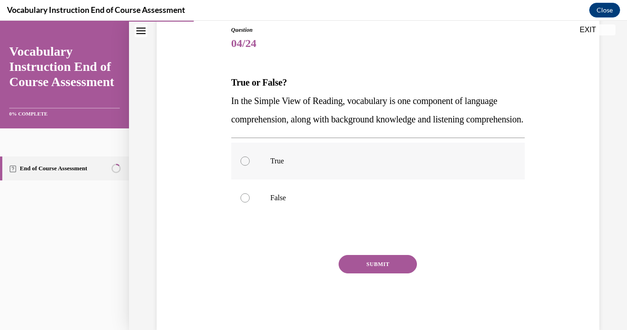
click at [352, 180] on label "True" at bounding box center [377, 161] width 293 height 37
click at [249, 166] on input "True" at bounding box center [244, 161] width 9 height 9
radio input "true"
click at [381, 273] on button "SUBMIT" at bounding box center [377, 264] width 78 height 18
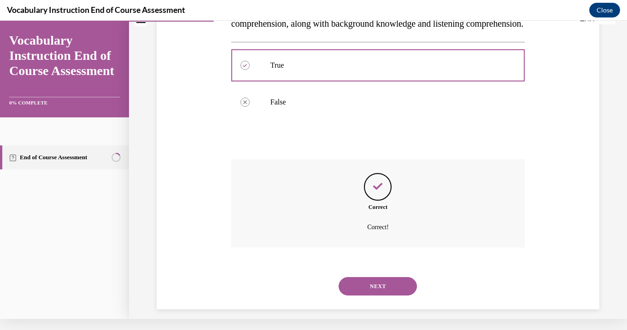
scroll to position [203, 0]
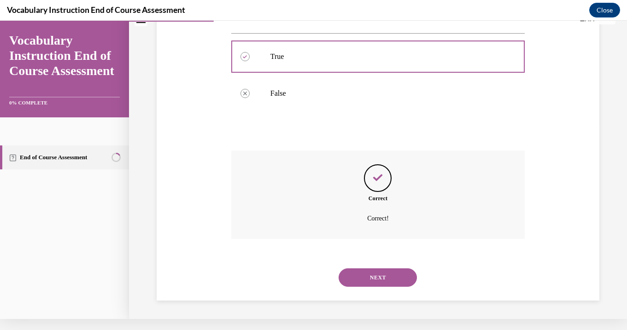
click at [384, 281] on button "NEXT" at bounding box center [377, 277] width 78 height 18
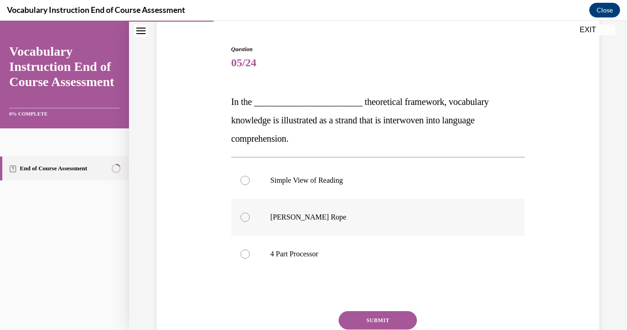
click at [356, 224] on label "Scarborough's Rope" at bounding box center [377, 217] width 293 height 37
click at [249, 222] on input "Scarborough's Rope" at bounding box center [244, 217] width 9 height 9
radio input "true"
click at [382, 319] on button "SUBMIT" at bounding box center [377, 320] width 78 height 18
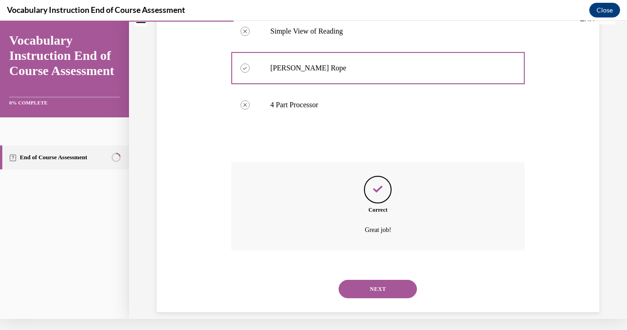
click at [378, 280] on button "NEXT" at bounding box center [377, 289] width 78 height 18
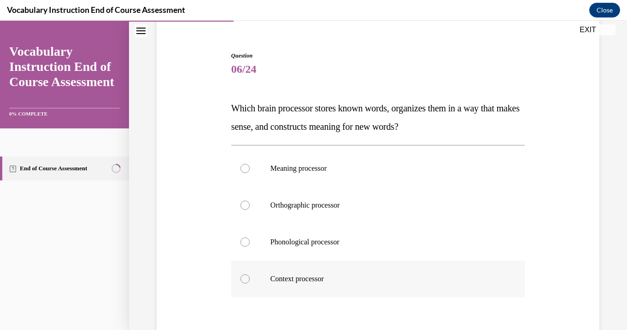
click at [364, 263] on label "Context processor" at bounding box center [377, 279] width 293 height 37
click at [249, 274] on input "Context processor" at bounding box center [244, 278] width 9 height 9
radio input "true"
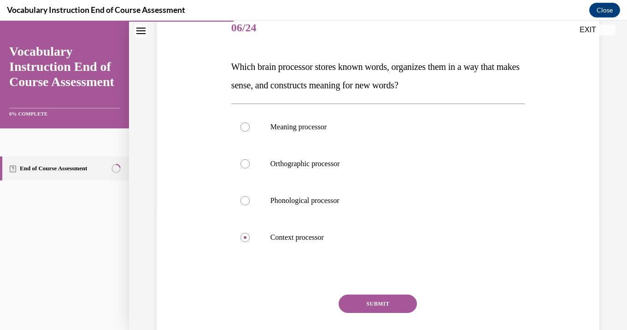
click at [373, 297] on button "SUBMIT" at bounding box center [377, 304] width 78 height 18
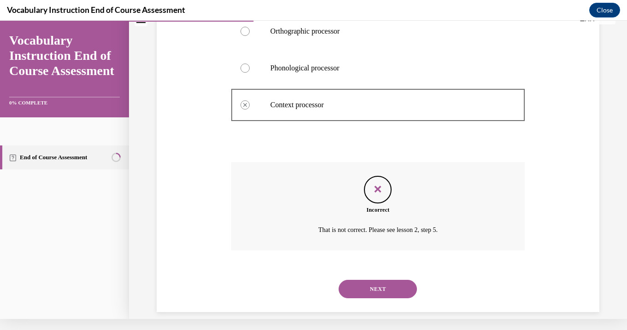
click at [373, 280] on button "NEXT" at bounding box center [377, 289] width 78 height 18
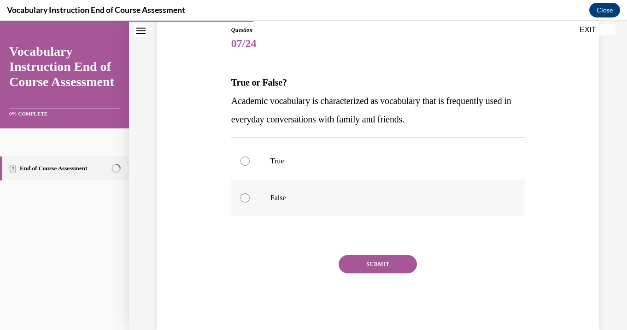
click at [352, 199] on p "False" at bounding box center [385, 197] width 231 height 9
click at [249, 199] on input "False" at bounding box center [244, 197] width 9 height 9
radio input "true"
click at [376, 269] on button "SUBMIT" at bounding box center [377, 264] width 78 height 18
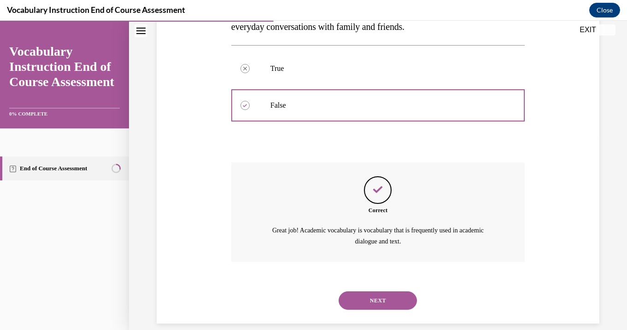
click at [367, 291] on button "NEXT" at bounding box center [377, 300] width 78 height 18
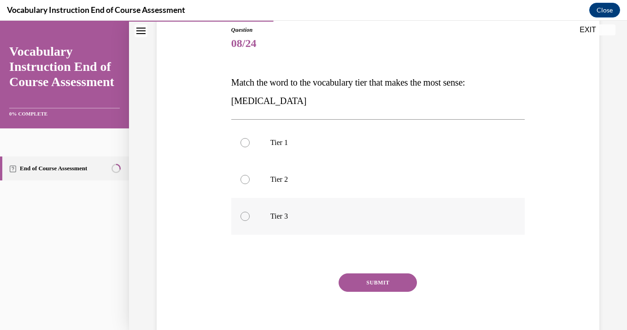
click at [355, 216] on p "Tier 3" at bounding box center [385, 216] width 231 height 9
click at [249, 216] on input "Tier 3" at bounding box center [244, 216] width 9 height 9
radio input "true"
click at [389, 284] on button "SUBMIT" at bounding box center [377, 282] width 78 height 18
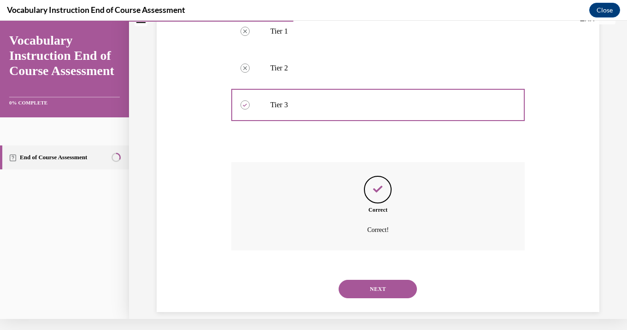
click at [372, 280] on button "NEXT" at bounding box center [377, 289] width 78 height 18
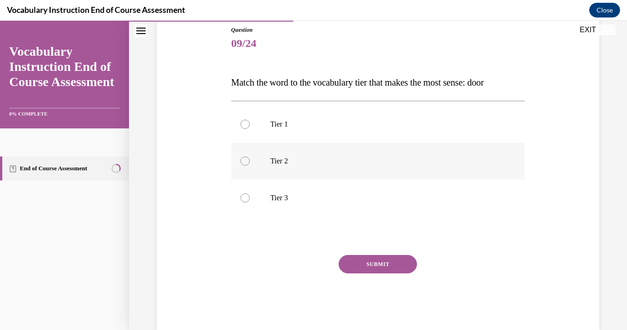
click at [324, 166] on label "Tier 2" at bounding box center [377, 161] width 293 height 37
click at [249, 166] on input "Tier 2" at bounding box center [244, 161] width 9 height 9
radio input "true"
click at [325, 118] on label "Tier 1" at bounding box center [377, 124] width 293 height 37
click at [249, 120] on input "Tier 1" at bounding box center [244, 124] width 9 height 9
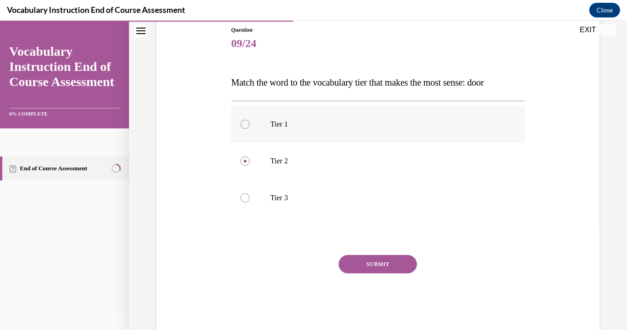
radio input "true"
click at [377, 267] on button "SUBMIT" at bounding box center [377, 264] width 78 height 18
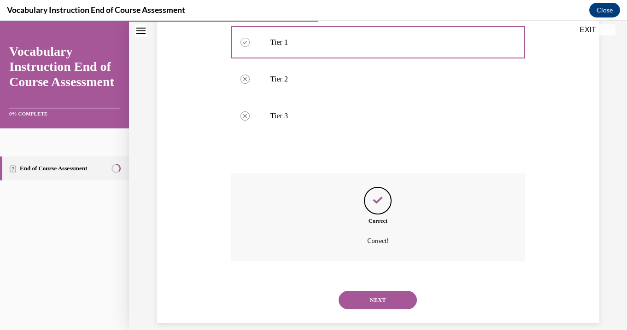
click at [388, 291] on button "NEXT" at bounding box center [377, 300] width 78 height 18
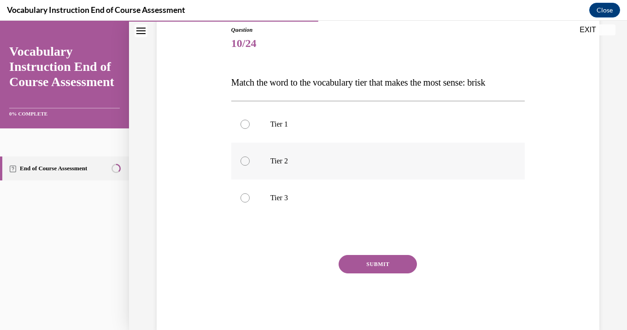
click at [307, 163] on p "Tier 2" at bounding box center [385, 161] width 231 height 9
click at [249, 163] on input "Tier 2" at bounding box center [244, 161] width 9 height 9
radio input "true"
click at [372, 261] on button "SUBMIT" at bounding box center [377, 264] width 78 height 18
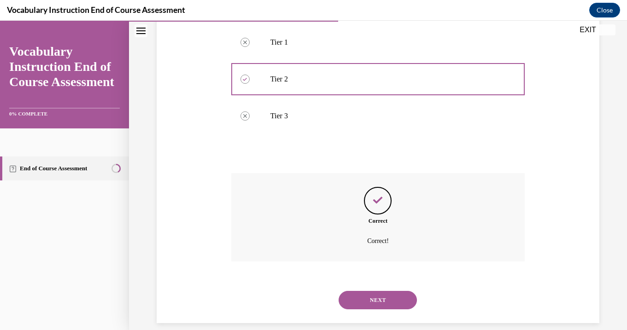
click at [367, 291] on button "NEXT" at bounding box center [377, 300] width 78 height 18
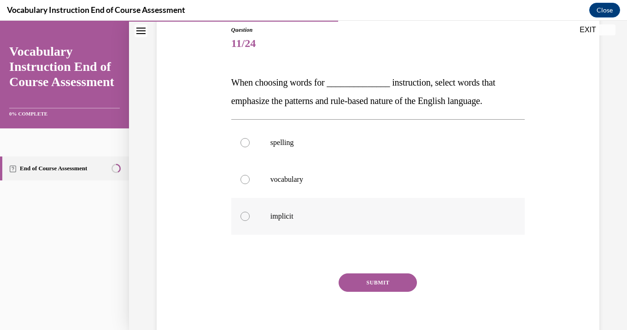
click at [330, 213] on p "implicit" at bounding box center [385, 216] width 231 height 9
click at [249, 213] on input "implicit" at bounding box center [244, 216] width 9 height 9
radio input "true"
click at [369, 278] on button "SUBMIT" at bounding box center [377, 282] width 78 height 18
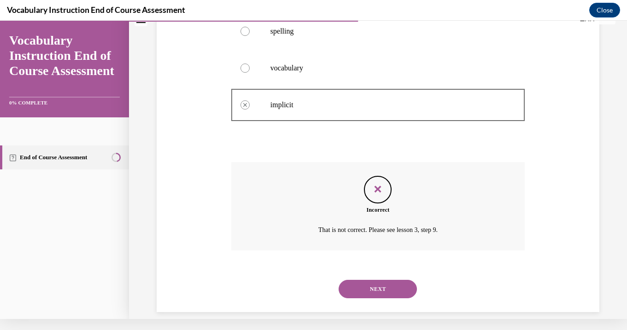
click at [381, 289] on div "NEXT" at bounding box center [377, 289] width 293 height 37
click at [378, 280] on button "NEXT" at bounding box center [377, 289] width 78 height 18
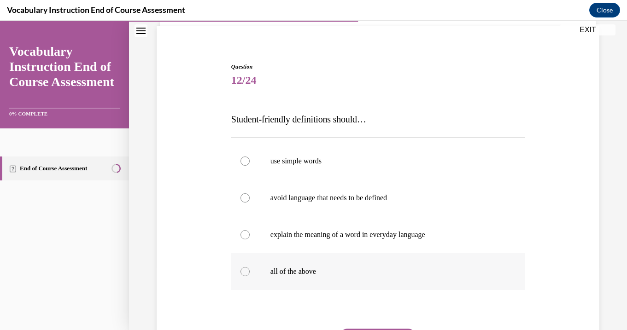
click at [342, 267] on label "all of the above" at bounding box center [377, 271] width 293 height 37
click at [249, 267] on input "all of the above" at bounding box center [244, 271] width 9 height 9
radio input "true"
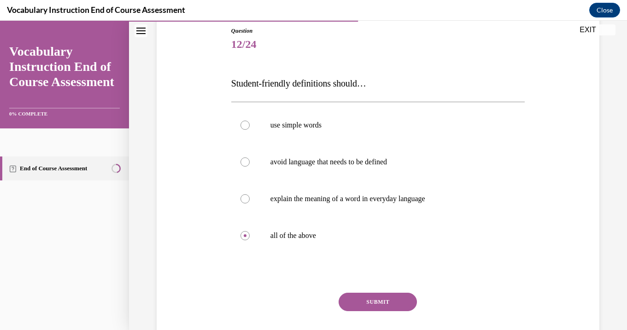
click at [380, 301] on button "SUBMIT" at bounding box center [377, 302] width 78 height 18
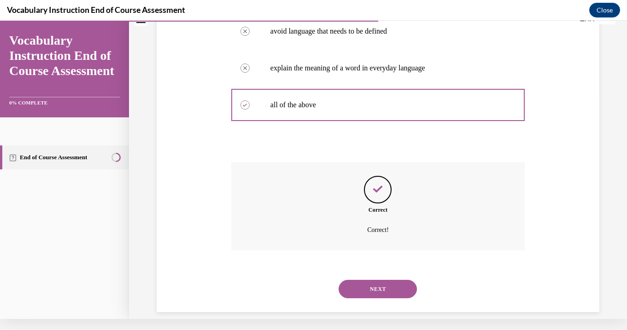
click at [378, 284] on button "NEXT" at bounding box center [377, 289] width 78 height 18
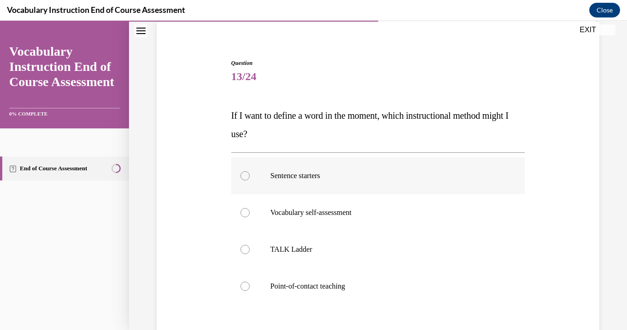
click at [361, 185] on label "Sentence starters" at bounding box center [377, 175] width 293 height 37
click at [249, 180] on input "Sentence starters" at bounding box center [244, 175] width 9 height 9
radio input "true"
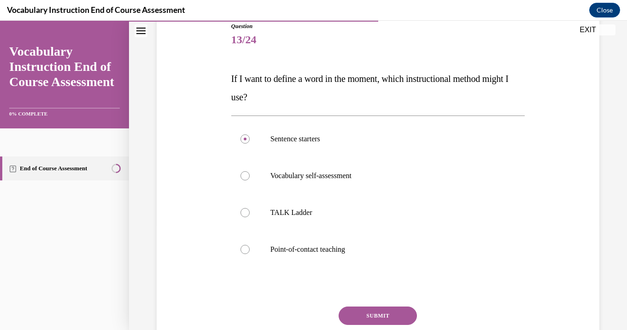
click at [374, 310] on button "SUBMIT" at bounding box center [377, 316] width 78 height 18
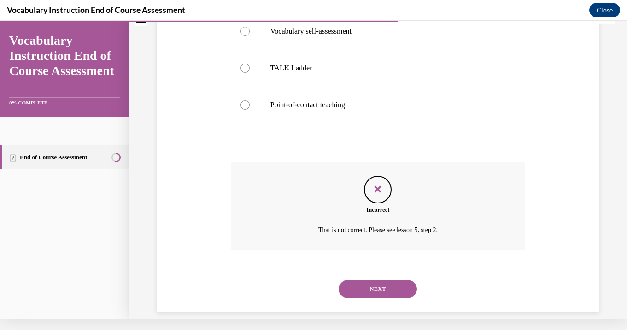
click at [374, 280] on button "NEXT" at bounding box center [377, 289] width 78 height 18
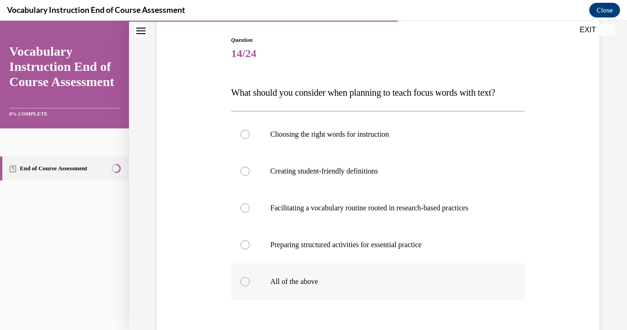
click at [362, 273] on label "All of the above" at bounding box center [377, 281] width 293 height 37
click at [249, 277] on input "All of the above" at bounding box center [244, 281] width 9 height 9
radio input "true"
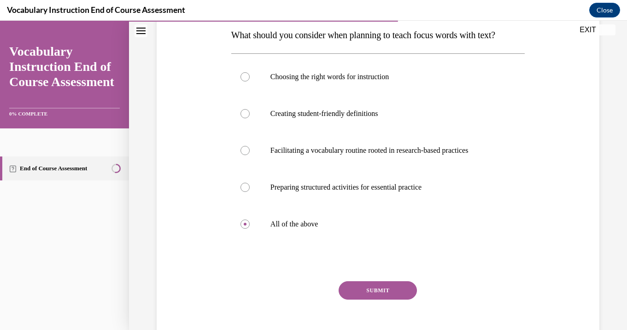
click at [375, 293] on button "SUBMIT" at bounding box center [377, 290] width 78 height 18
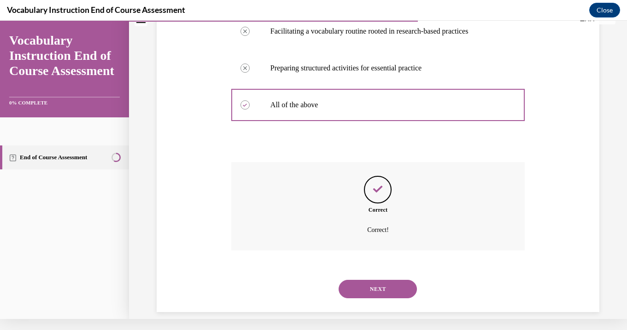
click at [376, 280] on button "NEXT" at bounding box center [377, 289] width 78 height 18
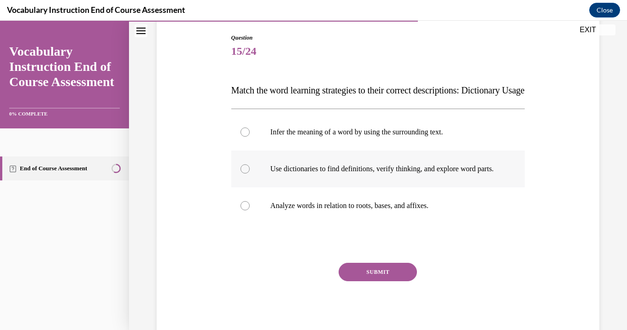
click at [376, 187] on label "Use dictionaries to find definitions, verify thinking, and explore word parts." at bounding box center [377, 169] width 293 height 37
click at [249, 174] on input "Use dictionaries to find definitions, verify thinking, and explore word parts." at bounding box center [244, 168] width 9 height 9
radio input "true"
click at [392, 281] on button "SUBMIT" at bounding box center [377, 272] width 78 height 18
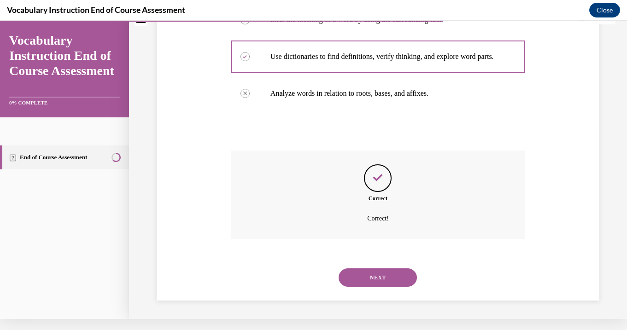
click at [392, 279] on button "NEXT" at bounding box center [377, 277] width 78 height 18
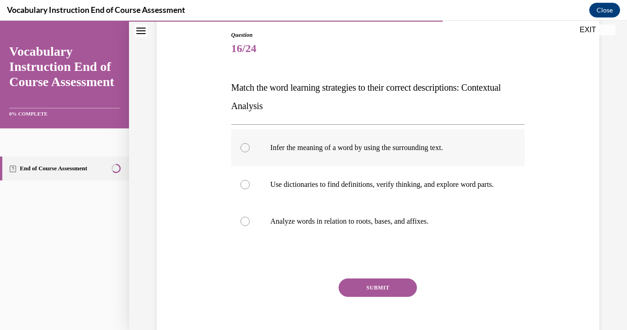
click at [376, 155] on label "Infer the meaning of a word by using the surrounding text." at bounding box center [377, 147] width 293 height 37
click at [249, 152] on input "Infer the meaning of a word by using the surrounding text." at bounding box center [244, 147] width 9 height 9
radio input "true"
click at [386, 296] on button "SUBMIT" at bounding box center [377, 287] width 78 height 18
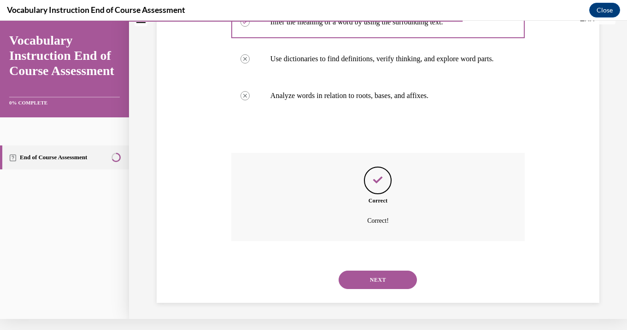
click at [383, 285] on button "NEXT" at bounding box center [377, 280] width 78 height 18
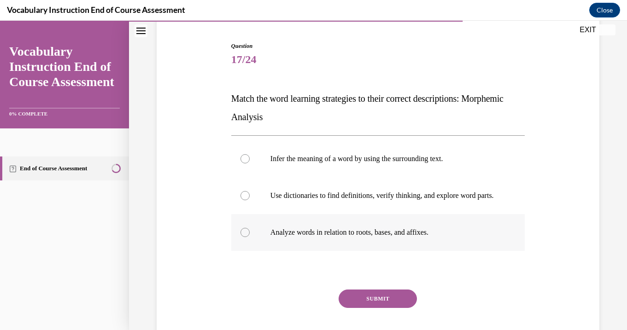
click at [368, 237] on p "Analyze words in relation to roots, bases, and affixes." at bounding box center [385, 232] width 231 height 9
click at [249, 237] on input "Analyze words in relation to roots, bases, and affixes." at bounding box center [244, 232] width 9 height 9
radio input "true"
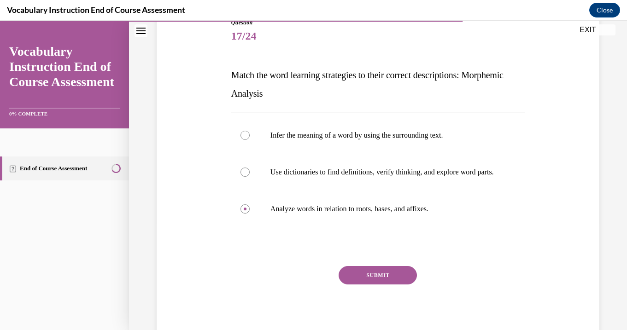
click at [379, 284] on button "SUBMIT" at bounding box center [377, 275] width 78 height 18
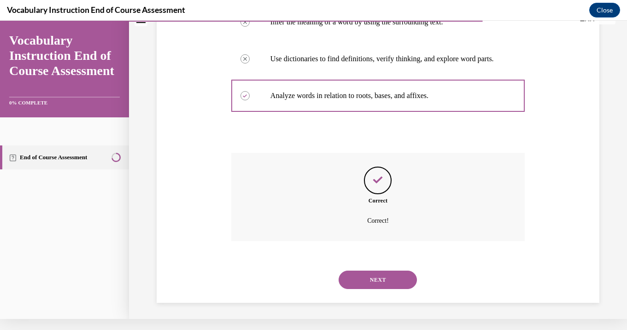
click at [377, 282] on button "NEXT" at bounding box center [377, 280] width 78 height 18
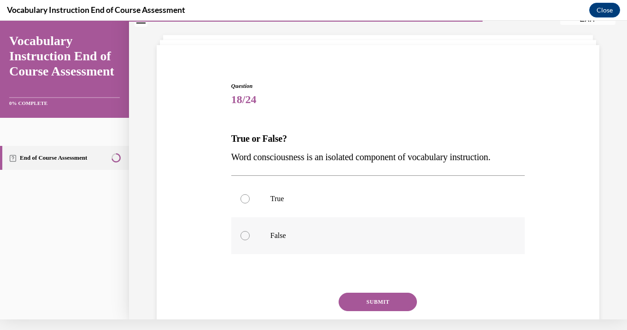
click at [366, 230] on label "False" at bounding box center [377, 235] width 293 height 37
click at [249, 231] on input "False" at bounding box center [244, 235] width 9 height 9
radio input "true"
click at [374, 302] on button "SUBMIT" at bounding box center [377, 302] width 78 height 18
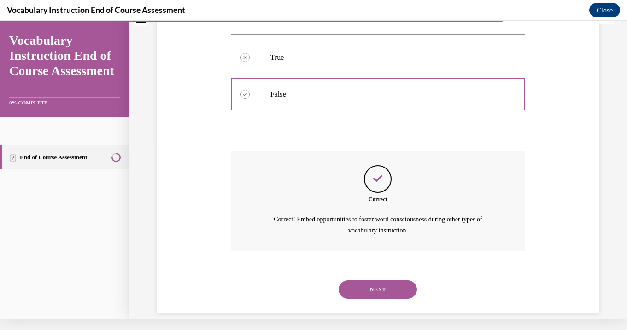
click at [377, 280] on button "NEXT" at bounding box center [377, 289] width 78 height 18
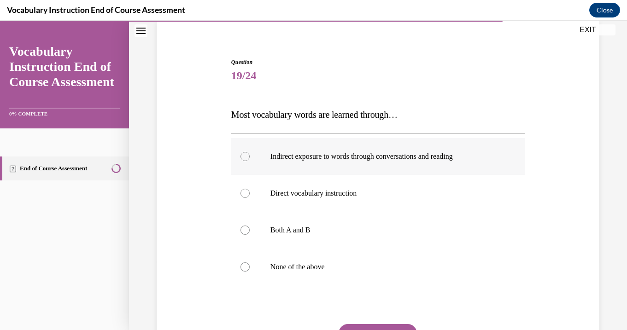
click at [371, 162] on label "Indirect exposure to words through conversations and reading" at bounding box center [377, 156] width 293 height 37
click at [249, 161] on input "Indirect exposure to words through conversations and reading" at bounding box center [244, 156] width 9 height 9
radio input "true"
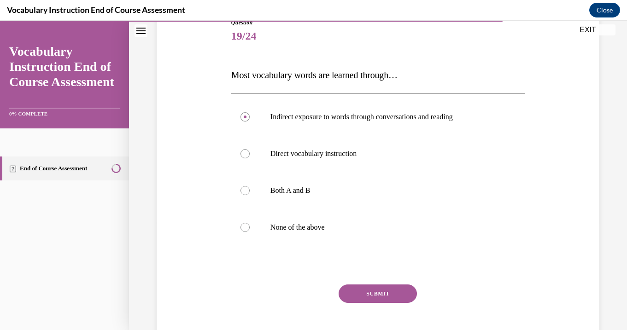
click at [378, 289] on button "SUBMIT" at bounding box center [377, 293] width 78 height 18
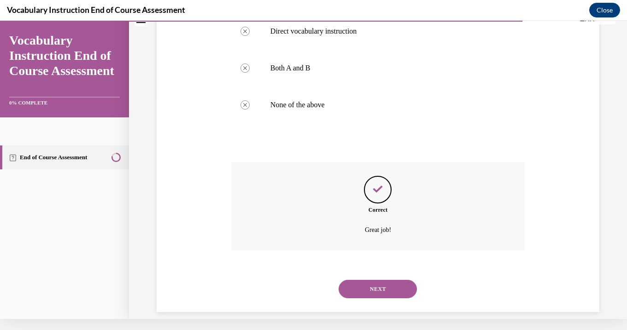
click at [377, 280] on button "NEXT" at bounding box center [377, 289] width 78 height 18
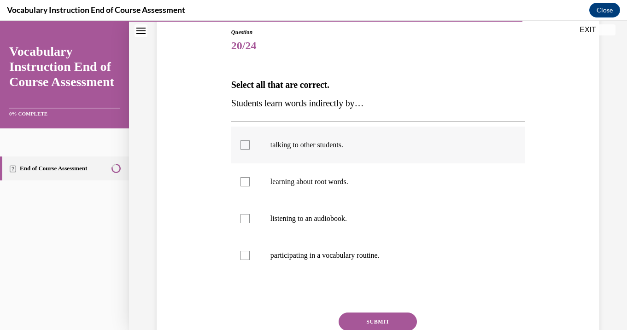
click at [358, 141] on p "talking to other students." at bounding box center [385, 144] width 231 height 9
click at [249, 141] on input "talking to other students." at bounding box center [244, 144] width 9 height 9
checkbox input "true"
click at [354, 218] on p "listening to an audiobook." at bounding box center [385, 218] width 231 height 9
click at [249, 218] on input "listening to an audiobook." at bounding box center [244, 218] width 9 height 9
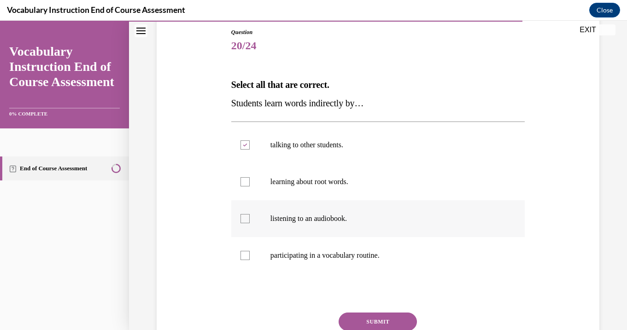
checkbox input "true"
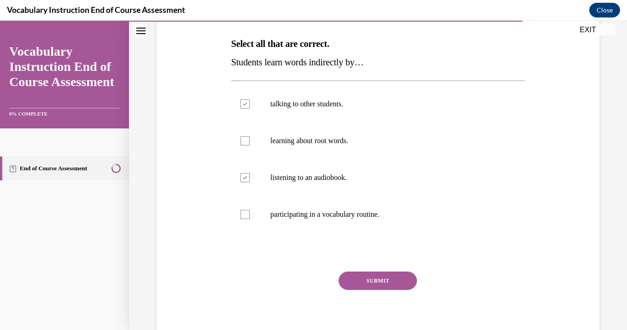
click at [364, 279] on button "SUBMIT" at bounding box center [377, 281] width 78 height 18
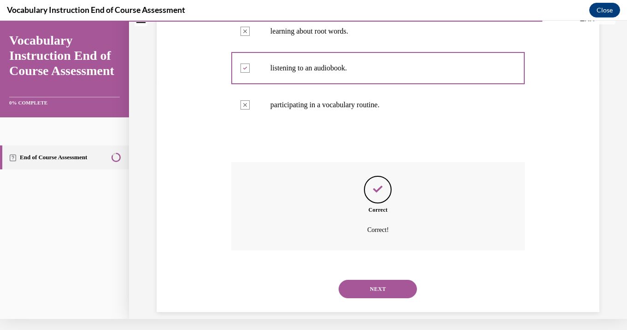
click at [367, 280] on button "NEXT" at bounding box center [377, 289] width 78 height 18
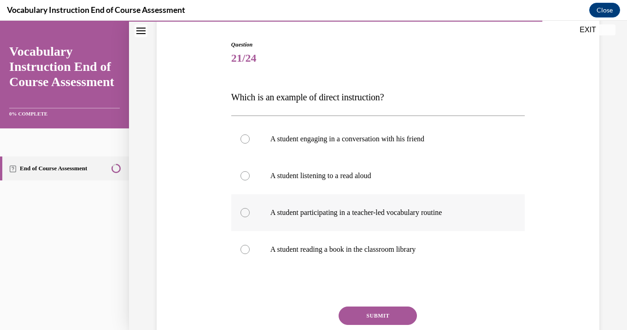
click at [363, 217] on label "A student participating in a teacher-led vocabulary routine" at bounding box center [377, 212] width 293 height 37
click at [249, 217] on input "A student participating in a teacher-led vocabulary routine" at bounding box center [244, 212] width 9 height 9
radio input "true"
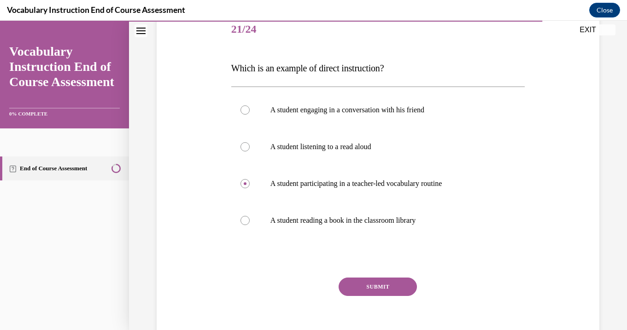
click at [375, 287] on button "SUBMIT" at bounding box center [377, 287] width 78 height 18
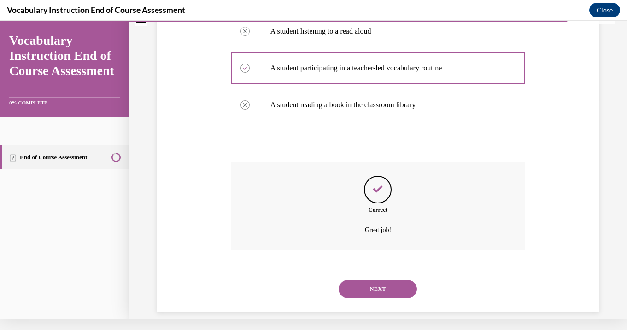
click at [377, 280] on button "NEXT" at bounding box center [377, 289] width 78 height 18
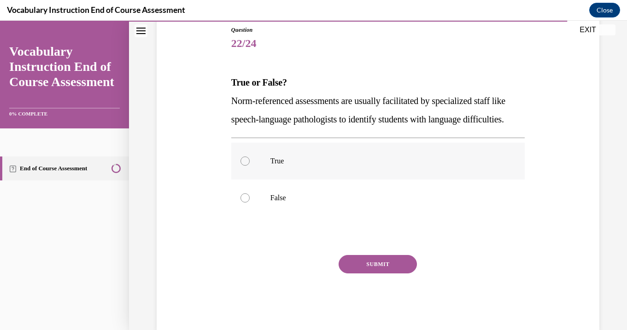
click at [363, 180] on label "True" at bounding box center [377, 161] width 293 height 37
click at [249, 166] on input "True" at bounding box center [244, 161] width 9 height 9
radio input "true"
click at [371, 273] on button "SUBMIT" at bounding box center [377, 264] width 78 height 18
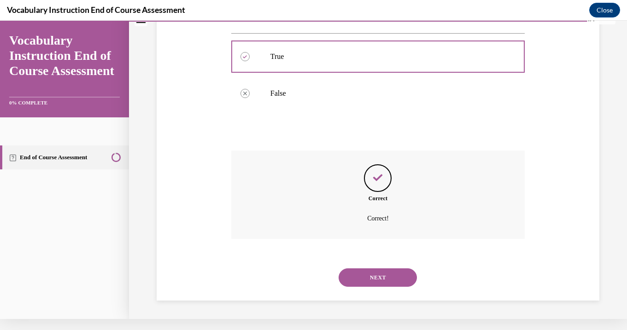
click at [383, 278] on button "NEXT" at bounding box center [377, 277] width 78 height 18
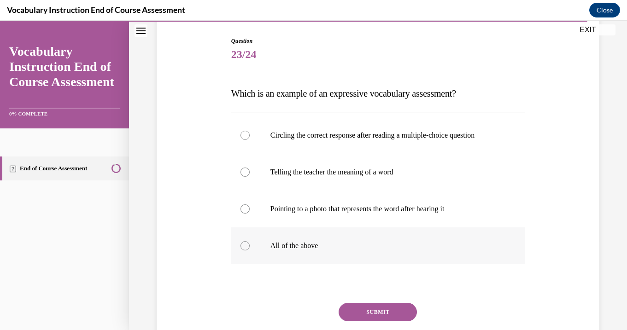
click at [384, 249] on p "All of the above" at bounding box center [385, 245] width 231 height 9
click at [249, 249] on input "All of the above" at bounding box center [244, 245] width 9 height 9
radio input "true"
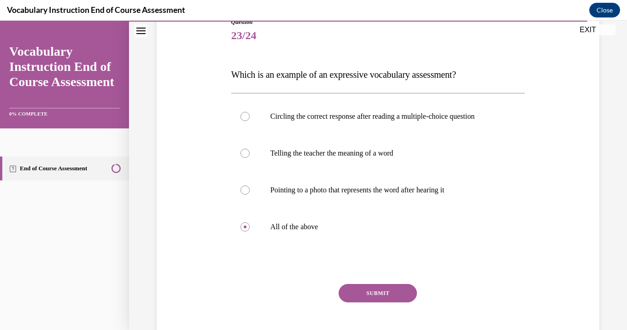
click at [385, 291] on button "SUBMIT" at bounding box center [377, 293] width 78 height 18
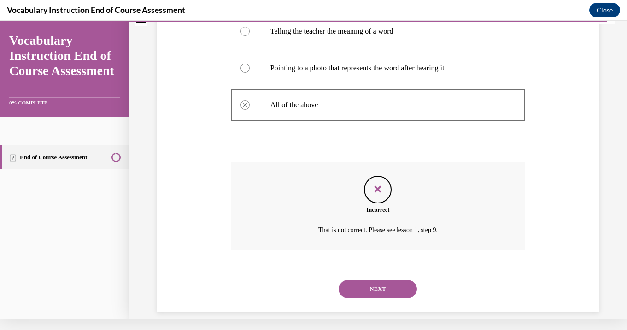
click at [386, 282] on button "NEXT" at bounding box center [377, 289] width 78 height 18
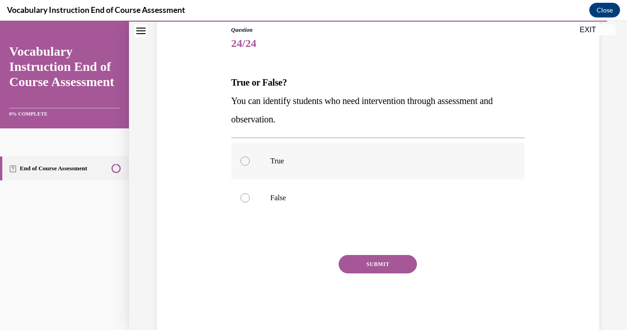
click at [365, 164] on p "True" at bounding box center [385, 161] width 231 height 9
click at [249, 164] on input "True" at bounding box center [244, 161] width 9 height 9
radio input "true"
click at [380, 259] on button "SUBMIT" at bounding box center [377, 264] width 78 height 18
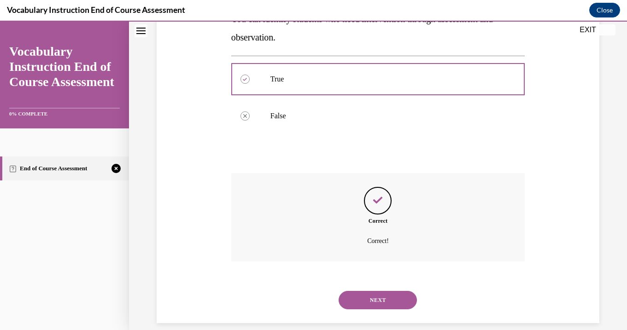
click at [392, 291] on button "NEXT" at bounding box center [377, 300] width 78 height 18
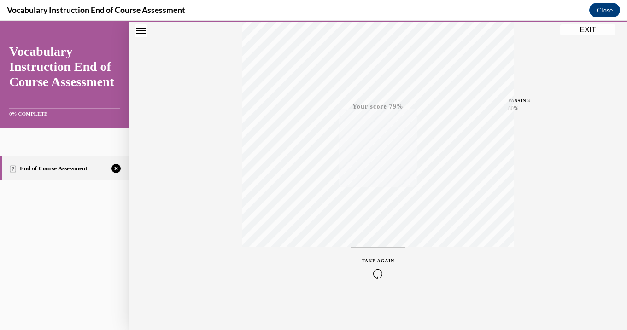
click at [380, 256] on button "TAKE AGAIN" at bounding box center [377, 267] width 55 height 41
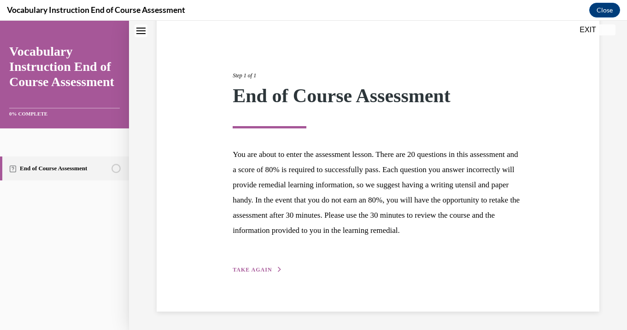
click at [267, 272] on span "TAKE AGAIN" at bounding box center [251, 270] width 39 height 6
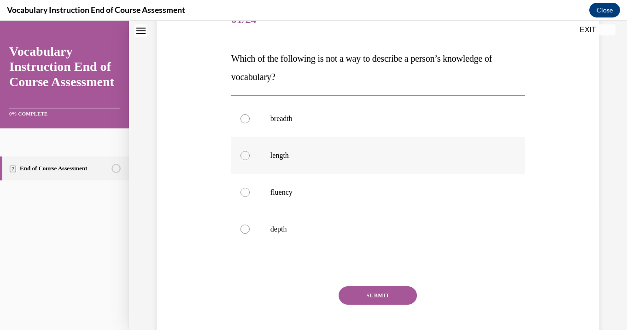
click at [288, 152] on p "length" at bounding box center [385, 155] width 231 height 9
click at [249, 152] on input "length" at bounding box center [244, 155] width 9 height 9
radio input "true"
click at [382, 297] on button "SUBMIT" at bounding box center [377, 295] width 78 height 18
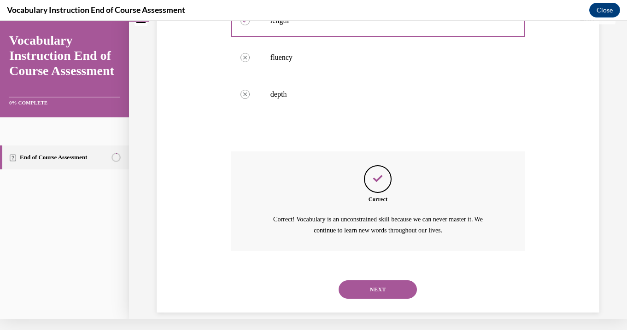
click at [381, 281] on button "NEXT" at bounding box center [377, 289] width 78 height 18
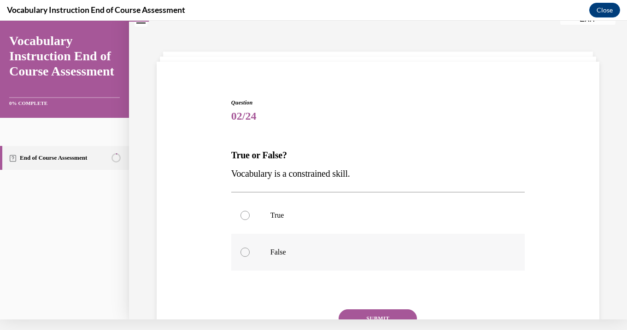
click at [314, 254] on p "False" at bounding box center [385, 252] width 231 height 9
click at [249, 254] on input "False" at bounding box center [244, 252] width 9 height 9
radio input "true"
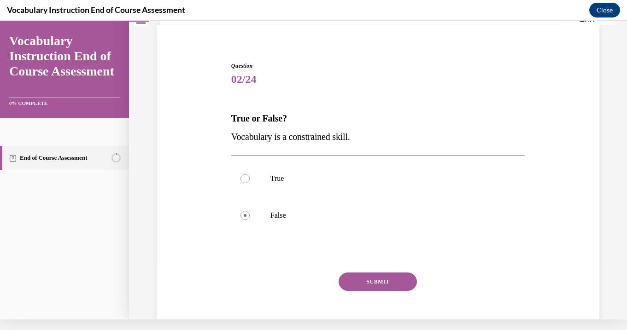
click at [357, 279] on button "SUBMIT" at bounding box center [377, 282] width 78 height 18
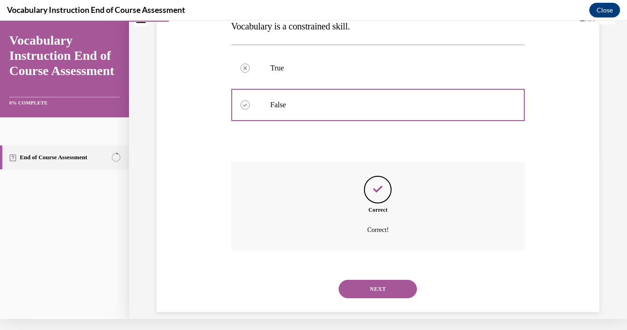
click at [362, 280] on button "NEXT" at bounding box center [377, 289] width 78 height 18
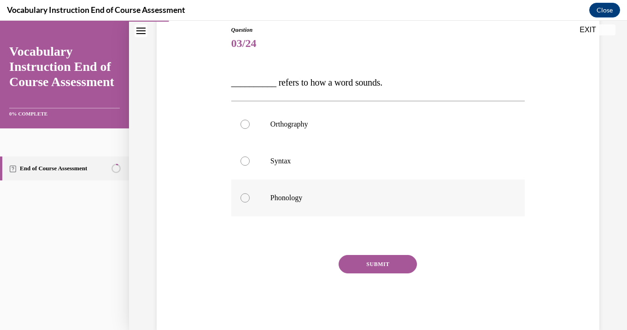
click at [317, 198] on p "Phonology" at bounding box center [385, 197] width 231 height 9
click at [249, 198] on input "Phonology" at bounding box center [244, 197] width 9 height 9
radio input "true"
click at [353, 262] on button "SUBMIT" at bounding box center [377, 264] width 78 height 18
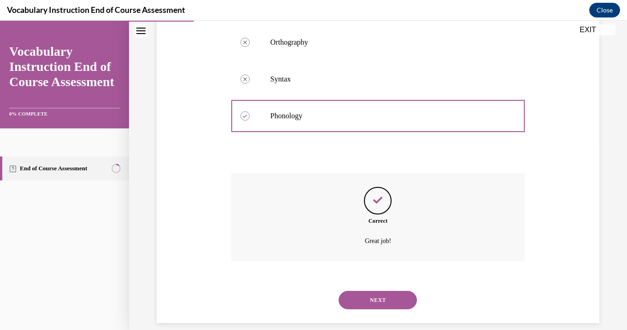
click at [361, 291] on button "NEXT" at bounding box center [377, 300] width 78 height 18
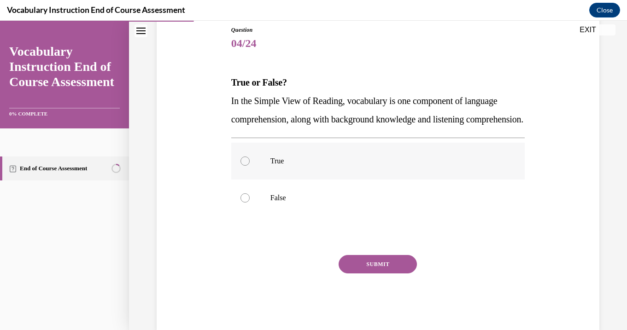
click at [343, 166] on p "True" at bounding box center [385, 161] width 231 height 9
click at [249, 166] on input "True" at bounding box center [244, 161] width 9 height 9
radio input "true"
click at [371, 273] on button "SUBMIT" at bounding box center [377, 264] width 78 height 18
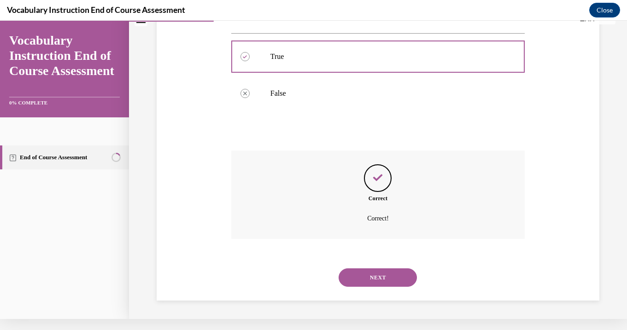
click at [376, 274] on button "NEXT" at bounding box center [377, 277] width 78 height 18
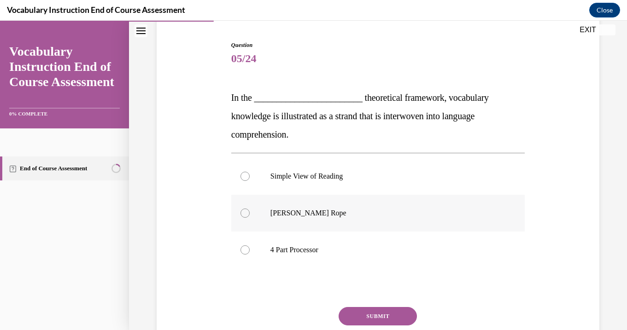
click at [355, 216] on p "Scarborough's Rope" at bounding box center [385, 213] width 231 height 9
click at [249, 216] on input "Scarborough's Rope" at bounding box center [244, 213] width 9 height 9
radio input "true"
click at [380, 310] on button "SUBMIT" at bounding box center [377, 316] width 78 height 18
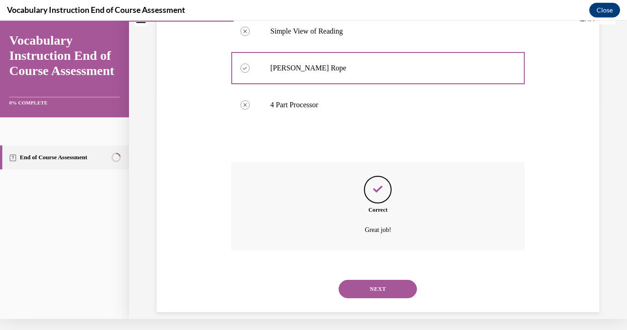
click at [376, 280] on button "NEXT" at bounding box center [377, 289] width 78 height 18
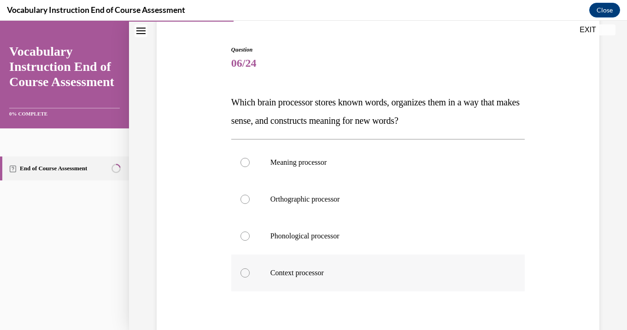
click at [357, 267] on label "Context processor" at bounding box center [377, 273] width 293 height 37
click at [249, 268] on input "Context processor" at bounding box center [244, 272] width 9 height 9
radio input "true"
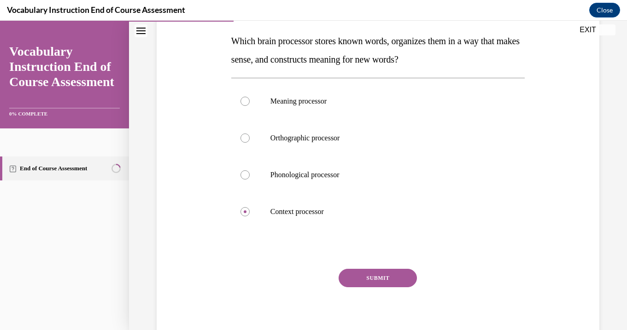
click at [365, 275] on button "SUBMIT" at bounding box center [377, 278] width 78 height 18
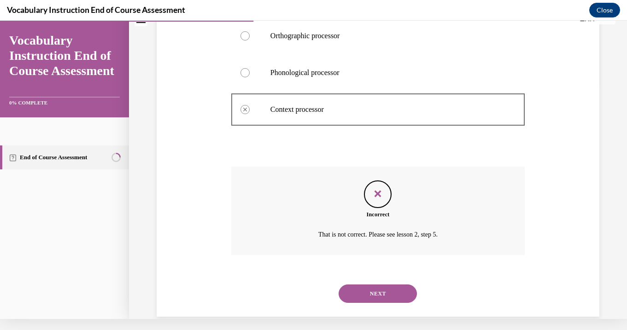
click at [374, 286] on button "NEXT" at bounding box center [377, 293] width 78 height 18
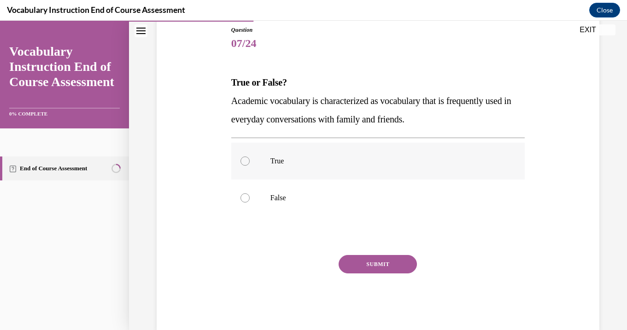
click at [342, 169] on label "True" at bounding box center [377, 161] width 293 height 37
click at [249, 166] on input "True" at bounding box center [244, 161] width 9 height 9
radio input "true"
click at [340, 192] on label "False" at bounding box center [377, 198] width 293 height 37
click at [249, 193] on input "False" at bounding box center [244, 197] width 9 height 9
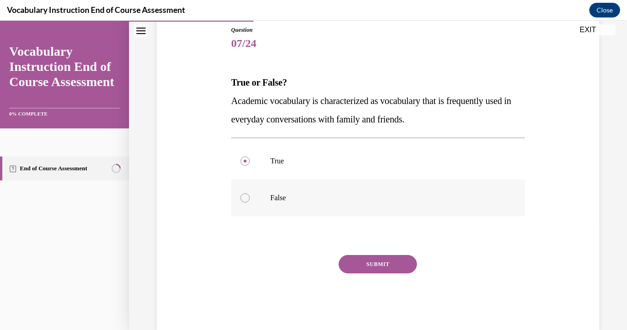
radio input "true"
click at [362, 261] on button "SUBMIT" at bounding box center [377, 264] width 78 height 18
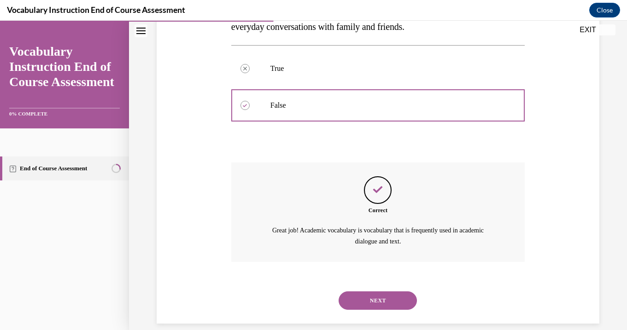
click at [365, 291] on button "NEXT" at bounding box center [377, 300] width 78 height 18
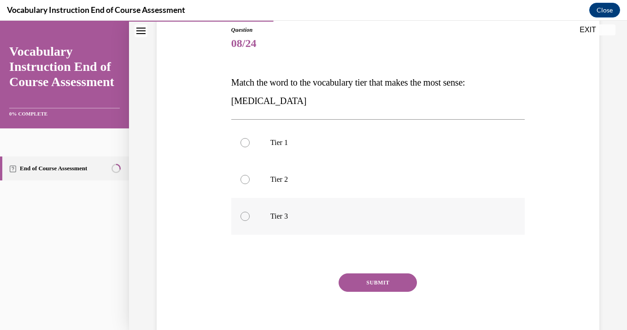
click at [342, 223] on label "Tier 3" at bounding box center [377, 216] width 293 height 37
click at [249, 221] on input "Tier 3" at bounding box center [244, 216] width 9 height 9
radio input "true"
click at [363, 278] on button "SUBMIT" at bounding box center [377, 282] width 78 height 18
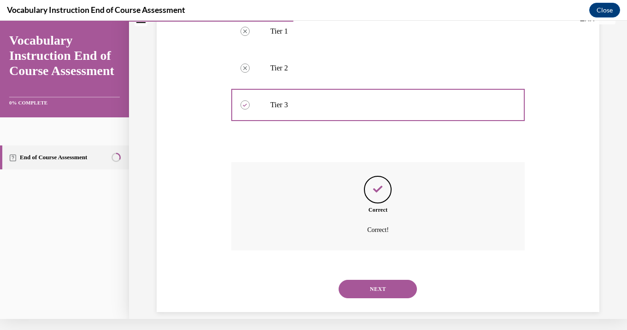
click at [369, 283] on button "NEXT" at bounding box center [377, 289] width 78 height 18
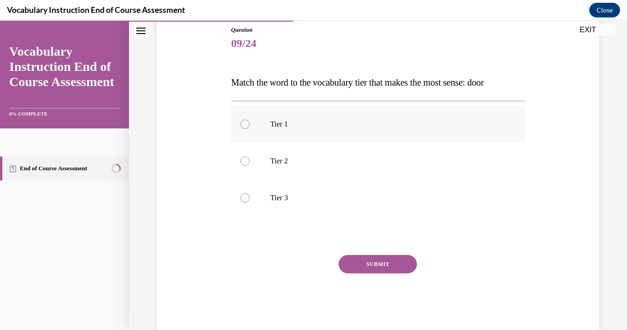
click at [348, 135] on label "Tier 1" at bounding box center [377, 124] width 293 height 37
click at [249, 129] on input "Tier 1" at bounding box center [244, 124] width 9 height 9
radio input "true"
click at [365, 261] on button "SUBMIT" at bounding box center [377, 264] width 78 height 18
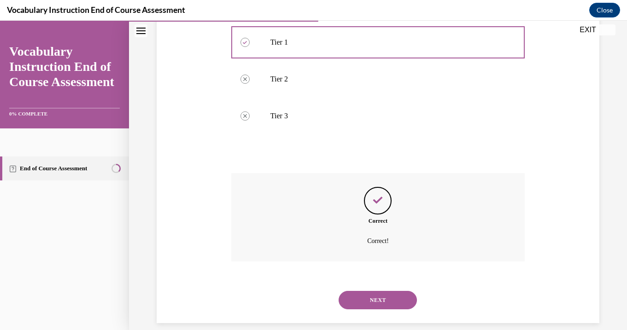
click at [366, 282] on div "NEXT" at bounding box center [377, 300] width 293 height 37
click at [364, 291] on button "NEXT" at bounding box center [377, 300] width 78 height 18
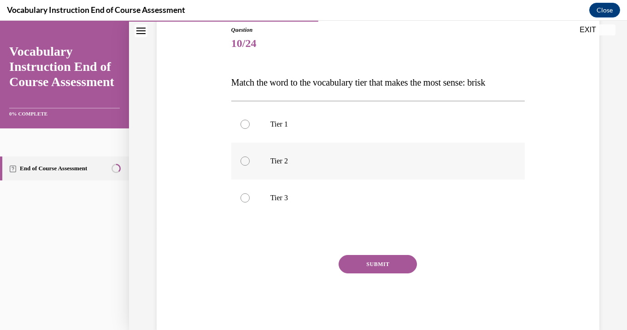
click at [302, 162] on p "Tier 2" at bounding box center [385, 161] width 231 height 9
click at [249, 162] on input "Tier 2" at bounding box center [244, 161] width 9 height 9
radio input "true"
click at [372, 267] on button "SUBMIT" at bounding box center [377, 264] width 78 height 18
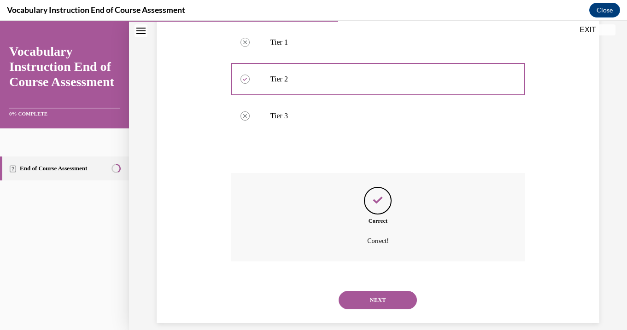
click at [370, 291] on button "NEXT" at bounding box center [377, 300] width 78 height 18
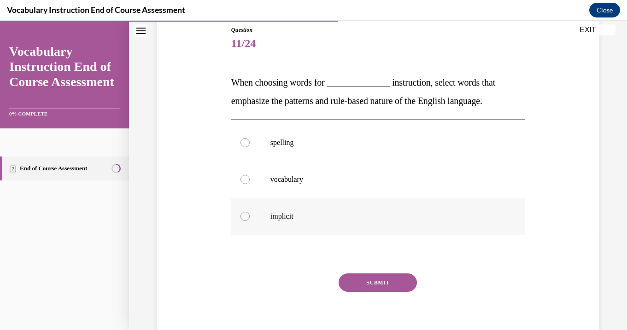
click at [338, 209] on label "implicit" at bounding box center [377, 216] width 293 height 37
click at [249, 212] on input "implicit" at bounding box center [244, 216] width 9 height 9
radio input "true"
click at [357, 275] on button "SUBMIT" at bounding box center [377, 282] width 78 height 18
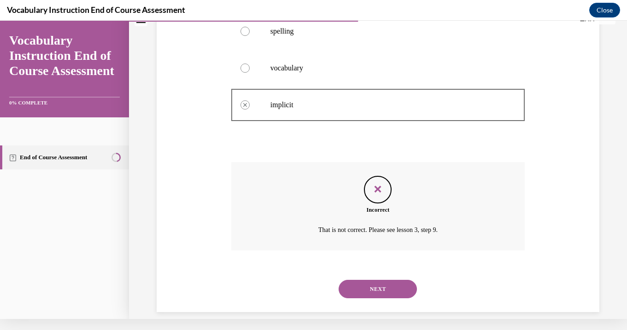
click at [365, 284] on button "NEXT" at bounding box center [377, 289] width 78 height 18
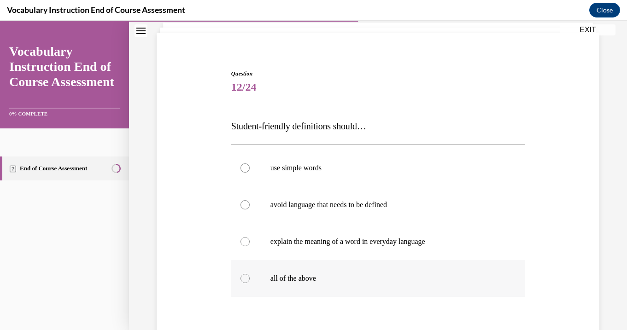
click at [345, 291] on label "all of the above" at bounding box center [377, 278] width 293 height 37
click at [249, 283] on input "all of the above" at bounding box center [244, 278] width 9 height 9
radio input "true"
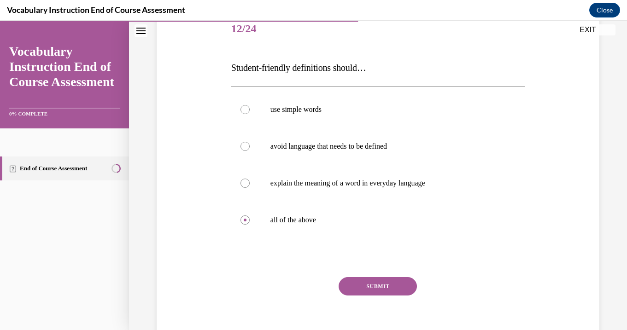
click at [360, 287] on button "SUBMIT" at bounding box center [377, 286] width 78 height 18
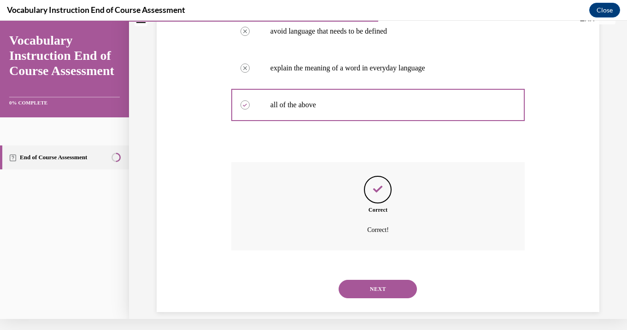
click at [364, 283] on button "NEXT" at bounding box center [377, 289] width 78 height 18
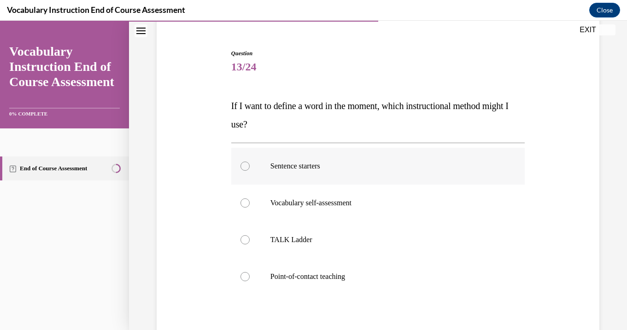
click at [350, 180] on label "Sentence starters" at bounding box center [377, 166] width 293 height 37
click at [249, 171] on input "Sentence starters" at bounding box center [244, 166] width 9 height 9
radio input "true"
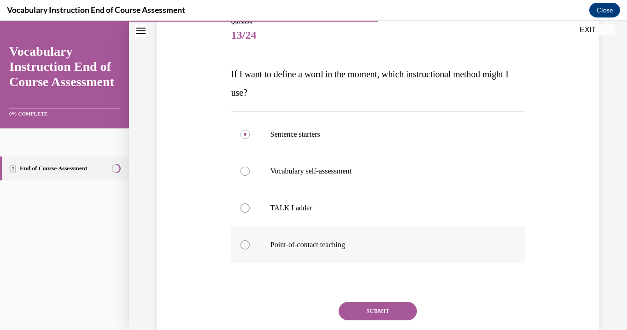
click at [352, 262] on label "Point-of-contact teaching" at bounding box center [377, 244] width 293 height 37
click at [249, 249] on input "Point-of-contact teaching" at bounding box center [244, 244] width 9 height 9
radio input "true"
click at [365, 310] on button "SUBMIT" at bounding box center [377, 311] width 78 height 18
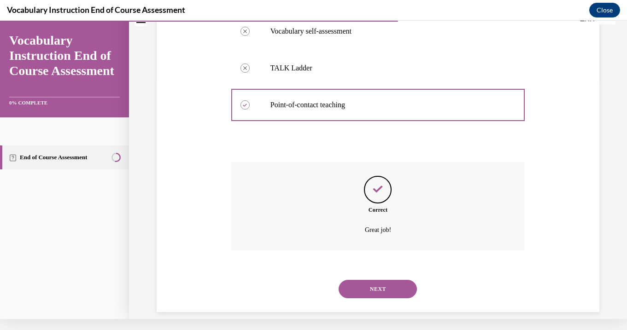
click at [368, 280] on button "NEXT" at bounding box center [377, 289] width 78 height 18
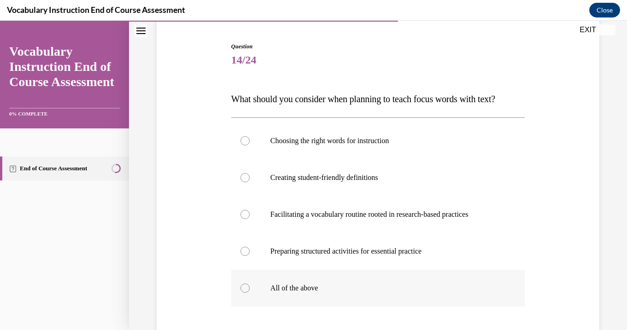
click at [356, 277] on label "All of the above" at bounding box center [377, 288] width 293 height 37
click at [249, 284] on input "All of the above" at bounding box center [244, 288] width 9 height 9
radio input "true"
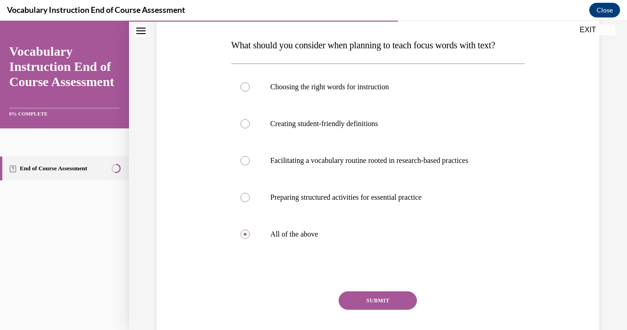
click at [367, 300] on button "SUBMIT" at bounding box center [377, 300] width 78 height 18
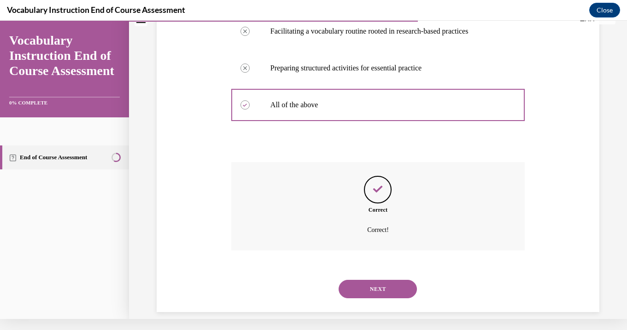
click at [369, 280] on button "NEXT" at bounding box center [377, 289] width 78 height 18
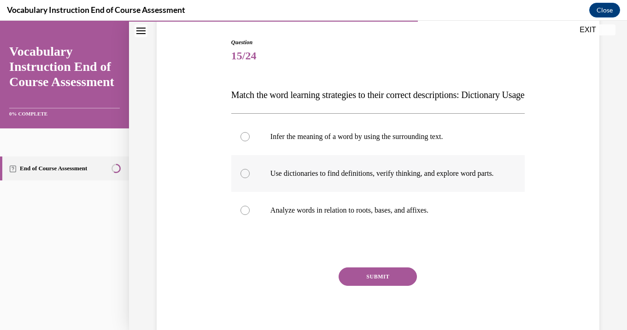
click at [359, 178] on p "Use dictionaries to find definitions, verify thinking, and explore word parts." at bounding box center [385, 173] width 231 height 9
click at [249, 178] on input "Use dictionaries to find definitions, verify thinking, and explore word parts." at bounding box center [244, 173] width 9 height 9
radio input "true"
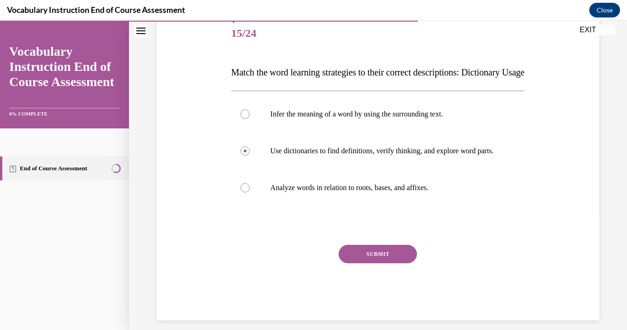
click at [383, 263] on button "SUBMIT" at bounding box center [377, 254] width 78 height 18
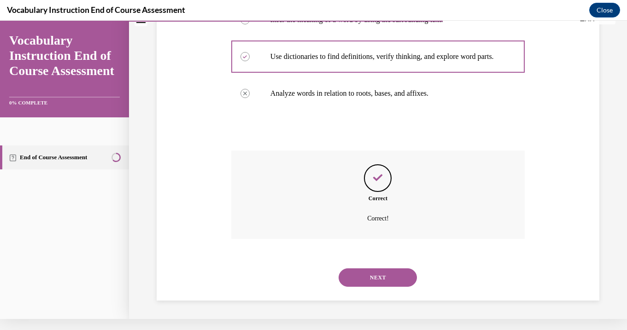
click at [384, 278] on button "NEXT" at bounding box center [377, 277] width 78 height 18
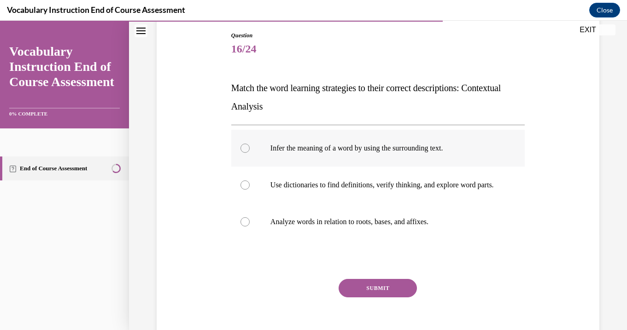
click at [375, 163] on label "Infer the meaning of a word by using the surrounding text." at bounding box center [377, 148] width 293 height 37
click at [249, 153] on input "Infer the meaning of a word by using the surrounding text." at bounding box center [244, 148] width 9 height 9
radio input "true"
click at [386, 294] on button "SUBMIT" at bounding box center [377, 288] width 78 height 18
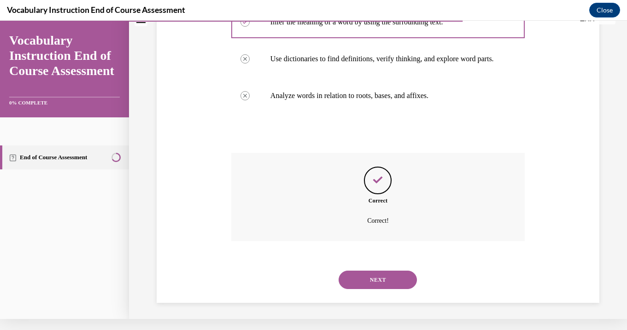
click at [381, 275] on button "NEXT" at bounding box center [377, 280] width 78 height 18
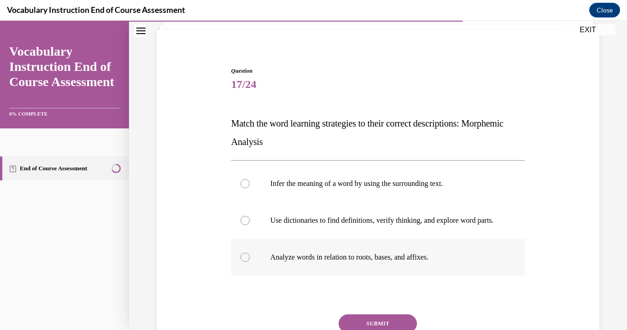
click at [376, 273] on label "Analyze words in relation to roots, bases, and affixes." at bounding box center [377, 257] width 293 height 37
click at [249, 262] on input "Analyze words in relation to roots, bases, and affixes." at bounding box center [244, 257] width 9 height 9
radio input "true"
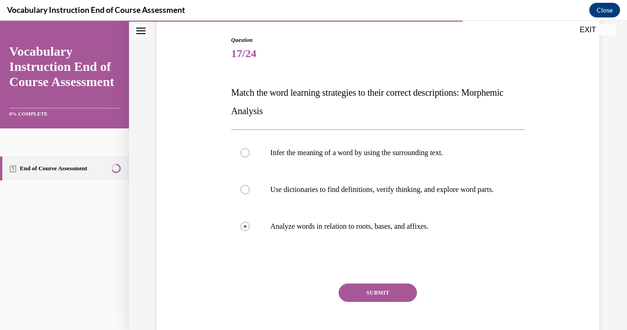
click at [380, 299] on button "SUBMIT" at bounding box center [377, 293] width 78 height 18
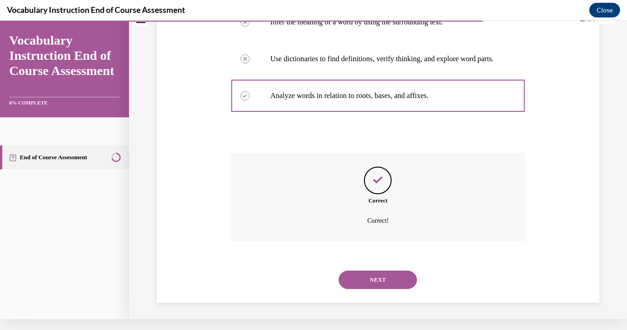
click at [374, 281] on button "NEXT" at bounding box center [377, 280] width 78 height 18
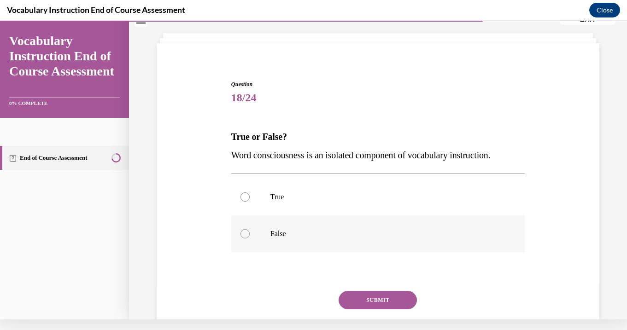
click at [366, 233] on p "False" at bounding box center [385, 233] width 231 height 9
click at [249, 233] on input "False" at bounding box center [244, 233] width 9 height 9
radio input "true"
click at [371, 294] on button "SUBMIT" at bounding box center [377, 300] width 78 height 18
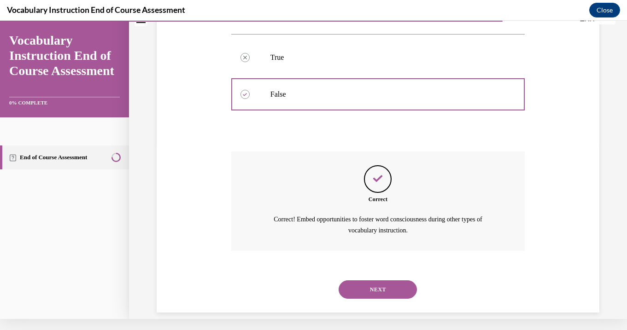
click at [371, 280] on button "NEXT" at bounding box center [377, 289] width 78 height 18
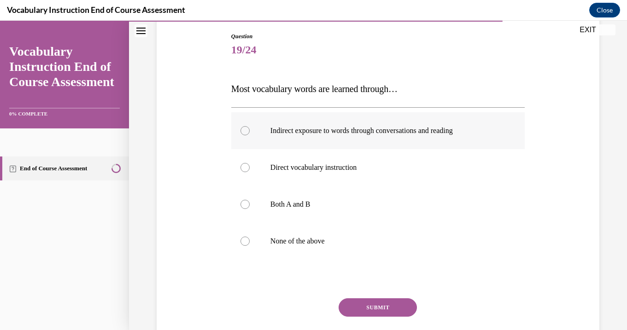
click at [365, 142] on label "Indirect exposure to words through conversations and reading" at bounding box center [377, 130] width 293 height 37
click at [249, 135] on input "Indirect exposure to words through conversations and reading" at bounding box center [244, 130] width 9 height 9
radio input "true"
click at [389, 307] on button "SUBMIT" at bounding box center [377, 307] width 78 height 18
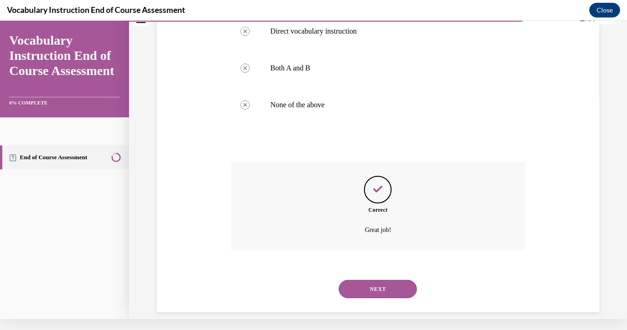
click at [386, 283] on button "NEXT" at bounding box center [377, 289] width 78 height 18
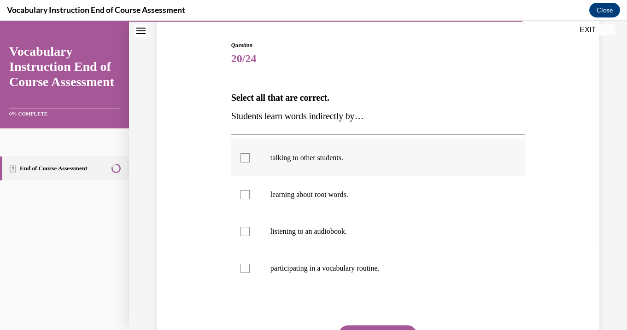
click at [370, 159] on p "talking to other students." at bounding box center [385, 157] width 231 height 9
click at [249, 159] on input "talking to other students." at bounding box center [244, 157] width 9 height 9
checkbox input "true"
click at [374, 239] on label "listening to an audiobook." at bounding box center [377, 231] width 293 height 37
click at [249, 236] on input "listening to an audiobook." at bounding box center [244, 231] width 9 height 9
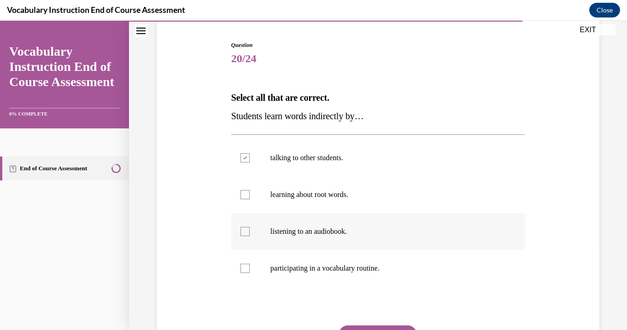
checkbox input "true"
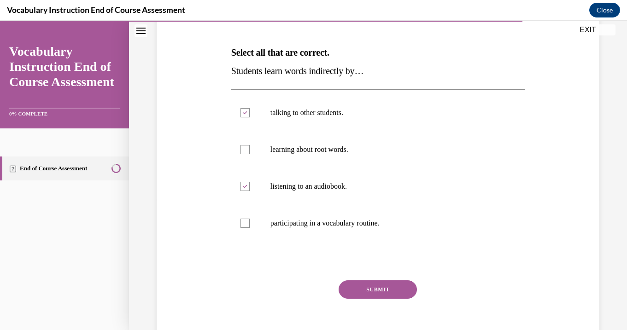
click at [376, 288] on button "SUBMIT" at bounding box center [377, 289] width 78 height 18
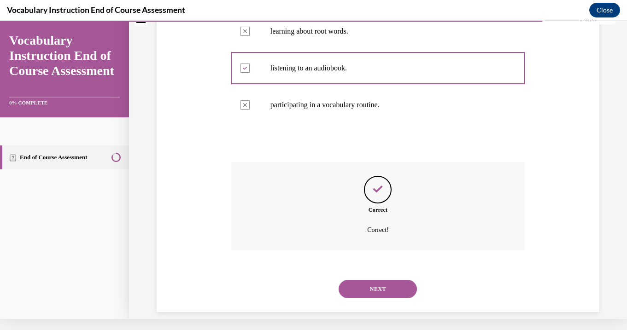
click at [380, 280] on button "NEXT" at bounding box center [377, 289] width 78 height 18
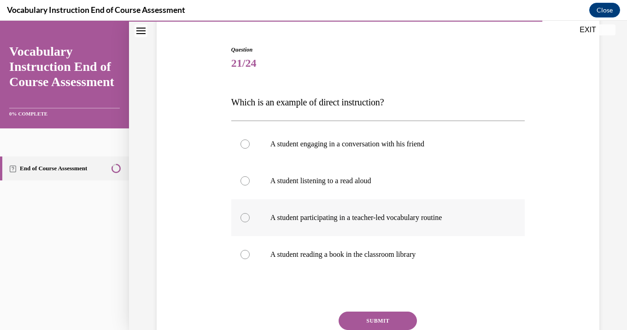
click at [369, 221] on p "A student participating in a teacher-led vocabulary routine" at bounding box center [385, 217] width 231 height 9
click at [249, 221] on input "A student participating in a teacher-led vocabulary routine" at bounding box center [244, 217] width 9 height 9
radio input "true"
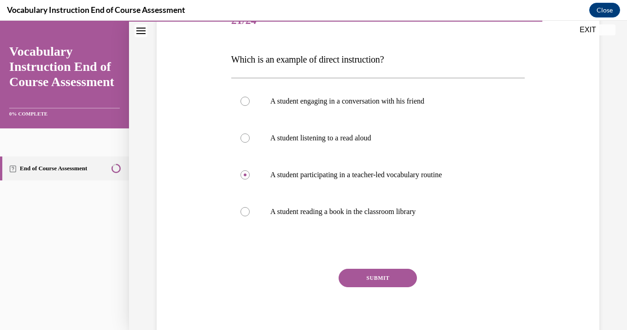
click at [374, 278] on button "SUBMIT" at bounding box center [377, 278] width 78 height 18
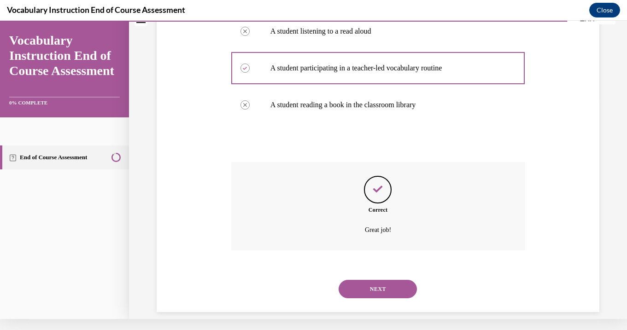
click at [382, 280] on button "NEXT" at bounding box center [377, 289] width 78 height 18
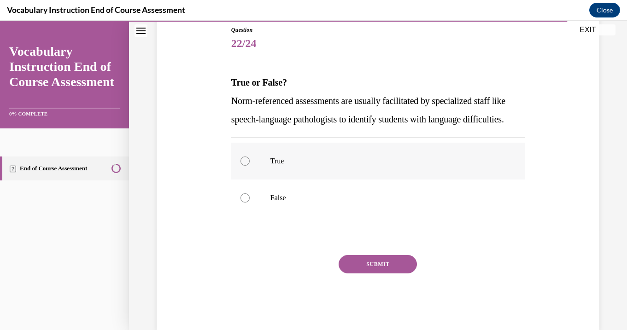
click at [354, 180] on label "True" at bounding box center [377, 161] width 293 height 37
click at [249, 166] on input "True" at bounding box center [244, 161] width 9 height 9
radio input "true"
click at [379, 273] on button "SUBMIT" at bounding box center [377, 264] width 78 height 18
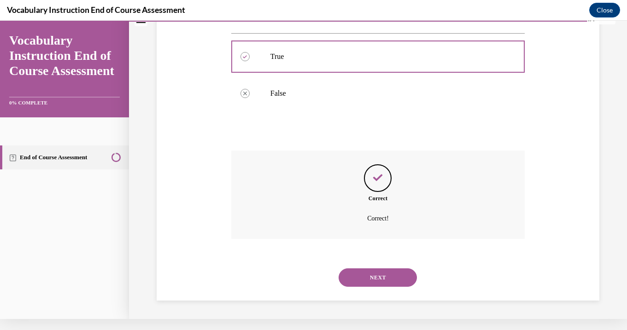
click at [383, 278] on button "NEXT" at bounding box center [377, 277] width 78 height 18
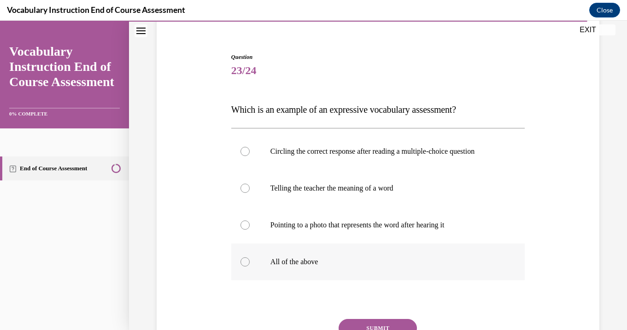
click at [366, 260] on p "All of the above" at bounding box center [385, 261] width 231 height 9
click at [249, 260] on input "All of the above" at bounding box center [244, 261] width 9 height 9
radio input "true"
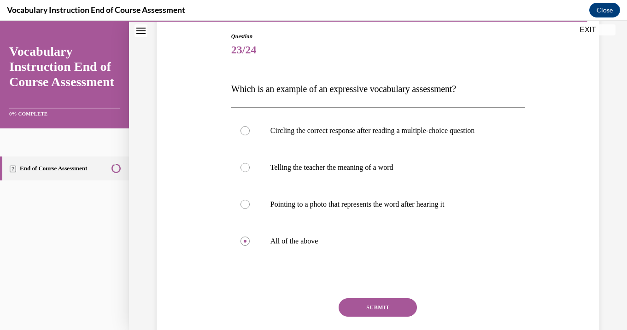
click at [377, 307] on button "SUBMIT" at bounding box center [377, 307] width 78 height 18
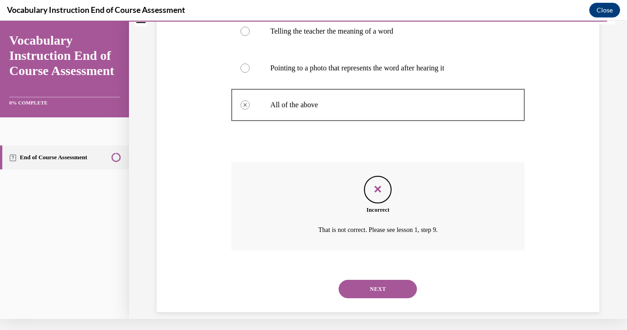
click at [377, 284] on button "NEXT" at bounding box center [377, 289] width 78 height 18
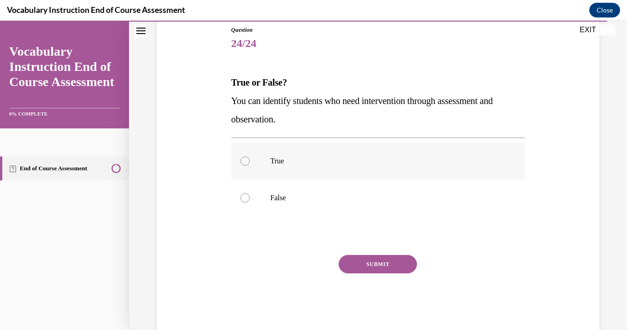
click at [351, 169] on label "True" at bounding box center [377, 161] width 293 height 37
click at [249, 166] on input "True" at bounding box center [244, 161] width 9 height 9
radio input "true"
click at [371, 265] on button "SUBMIT" at bounding box center [377, 264] width 78 height 18
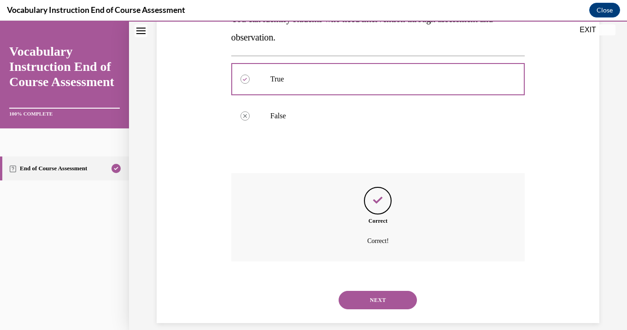
click at [380, 291] on button "NEXT" at bounding box center [377, 300] width 78 height 18
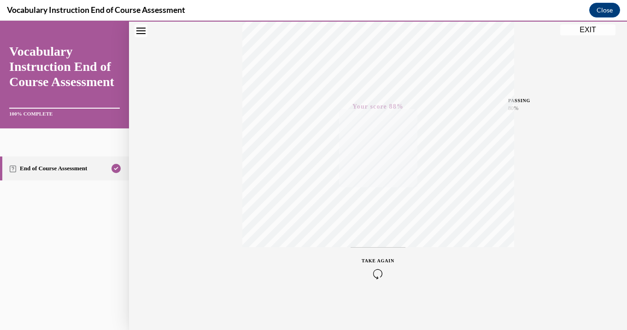
click at [580, 30] on button "EXIT" at bounding box center [587, 29] width 55 height 11
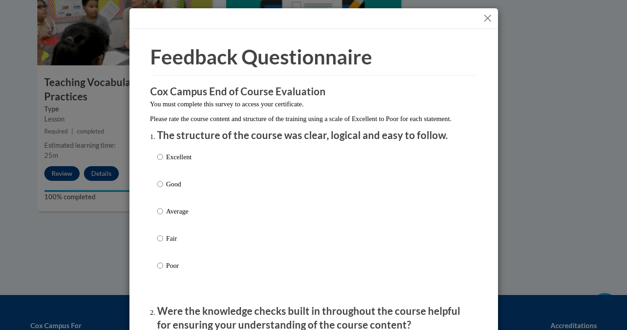
click at [488, 17] on button "Close" at bounding box center [487, 18] width 12 height 12
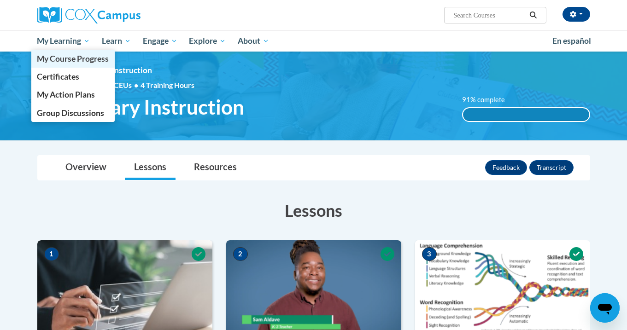
click at [63, 62] on span "My Course Progress" at bounding box center [73, 59] width 72 height 10
